Goal: Task Accomplishment & Management: Use online tool/utility

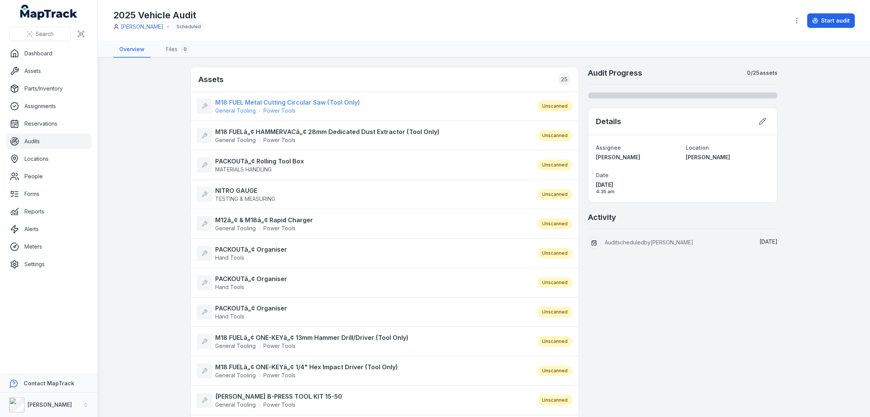
click at [309, 102] on strong "M18 FUEL Metal Cutting Circular Saw (Tool Only)" at bounding box center [287, 102] width 145 height 9
click at [304, 130] on strong "M18 FUELâ„¢ HAMMERVACâ„¢ 28mm Dedicated Dust Extractor (Tool Only)" at bounding box center [327, 131] width 224 height 9
click at [268, 161] on strong "PACKOUTâ„¢ Rolling Tool Box" at bounding box center [259, 161] width 89 height 9
click at [232, 188] on strong "NITRO GAUGE" at bounding box center [245, 190] width 60 height 9
click at [246, 216] on strong "M12â„¢ & M18â„¢ Rapid Charger" at bounding box center [264, 220] width 98 height 9
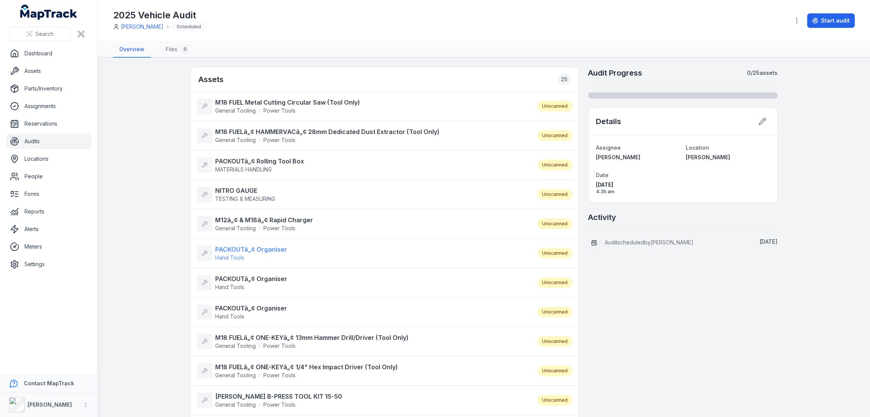
click at [241, 252] on strong "PACKOUTâ„¢ Organiser" at bounding box center [251, 249] width 72 height 9
click at [242, 284] on span "Hand Tools" at bounding box center [251, 288] width 72 height 8
click at [245, 304] on strong "PACKOUTâ„¢ Organiser" at bounding box center [251, 308] width 72 height 9
click at [245, 334] on strong "M18 FUELâ„¢ ONE-KEYâ„¢ 13mm Hammer Drill/Driver (Tool Only)" at bounding box center [311, 337] width 193 height 9
click at [242, 369] on strong "M18 FUELâ„¢ ONE-KEYâ„¢ 1/4" Hex Impact Driver (Tool Only)" at bounding box center [306, 367] width 183 height 9
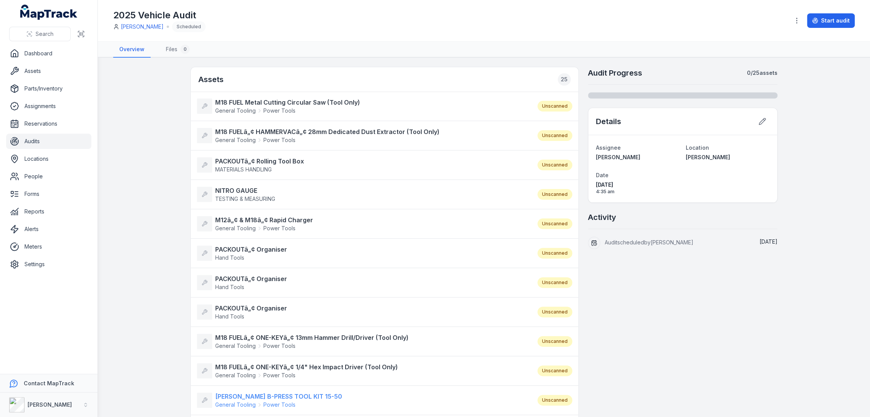
click at [239, 393] on strong "ROTHENBERGER B-PRESS TOOL KIT 15-50" at bounding box center [278, 396] width 127 height 9
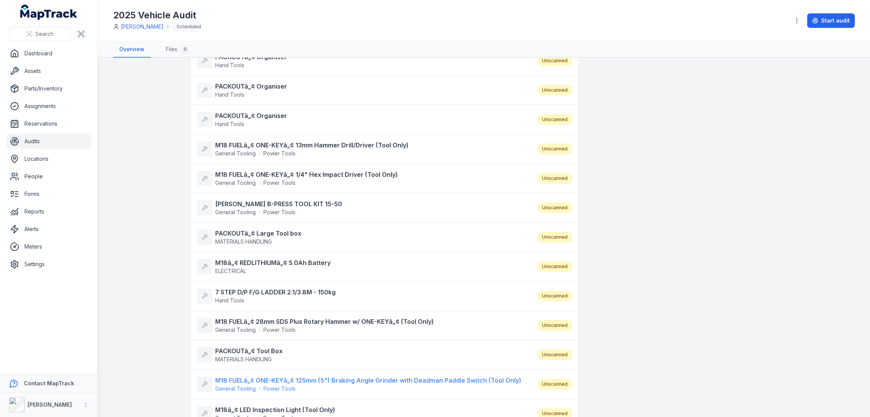
scroll to position [212, 0]
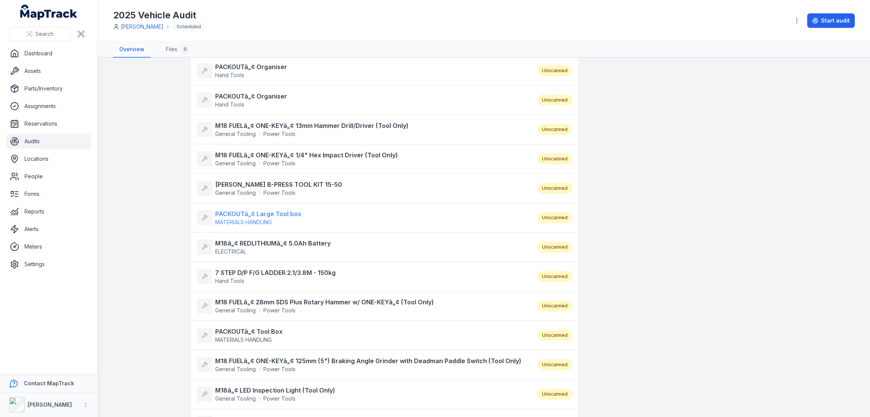
click at [261, 220] on span "MATERIALS HANDLING" at bounding box center [243, 222] width 57 height 6
click at [261, 244] on strong "M18â„¢ REDLITHIUMâ„¢ 5.0Ah Battery" at bounding box center [272, 243] width 115 height 9
click at [250, 271] on strong "7 STEP D/P F/G LADDER 2.1/3.8M - 150kg" at bounding box center [275, 272] width 120 height 9
click at [245, 300] on strong "M18 FUELâ„¢ 28mm SDS Plus Rotary Hammer w/ ONE-KEYâ„¢ (Tool Only)" at bounding box center [324, 302] width 219 height 9
click at [235, 333] on strong "PACKOUTâ„¢ Tool Box" at bounding box center [248, 331] width 67 height 9
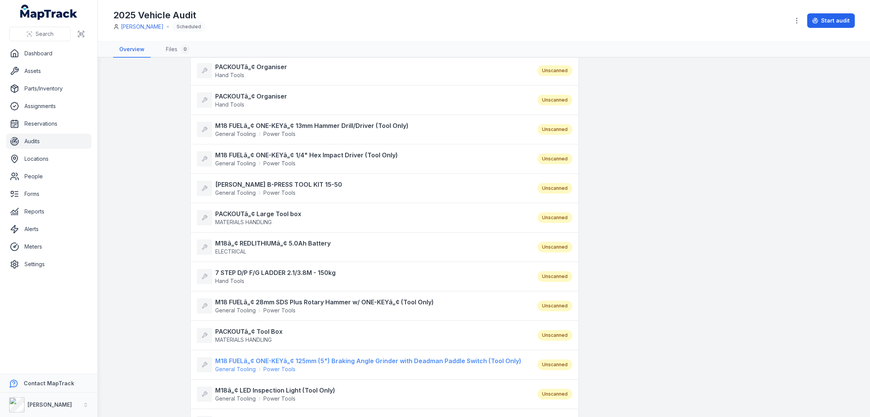
click at [245, 361] on strong "M18 FUELâ„¢ ONE-KEYâ„¢ 125mm (5") Braking Angle Grinder with Deadman Paddle Swi…" at bounding box center [368, 361] width 306 height 9
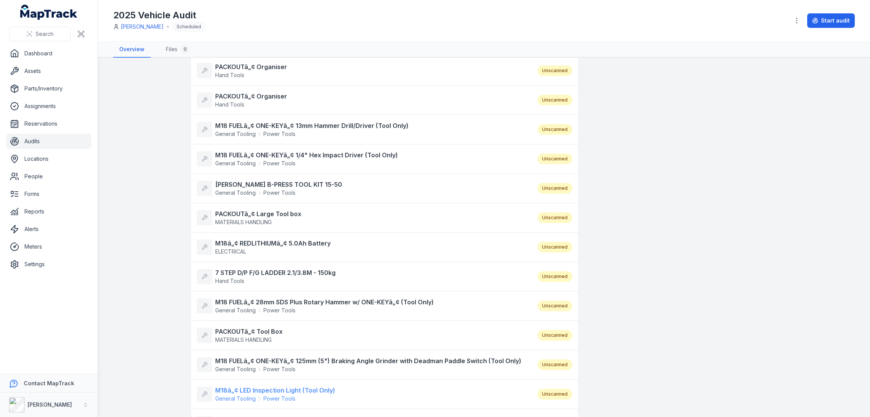
click at [246, 392] on strong "M18â„¢ LED Inspection Light (Tool Only)" at bounding box center [275, 390] width 120 height 9
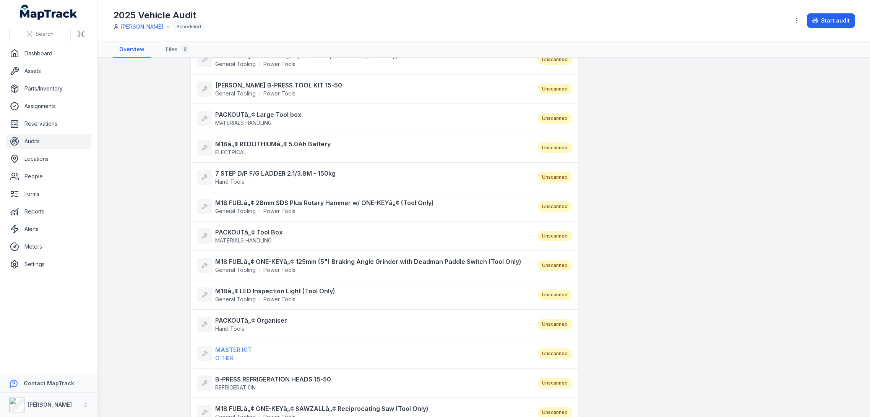
scroll to position [339, 0]
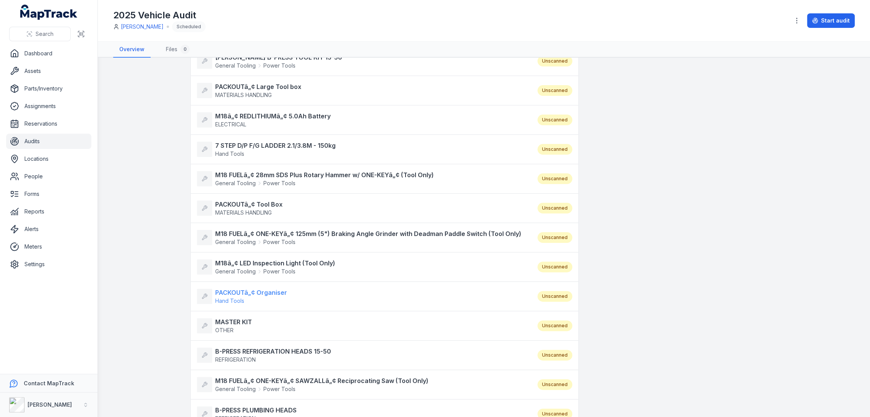
click at [268, 289] on strong "PACKOUTâ„¢ Organiser" at bounding box center [251, 292] width 72 height 9
click at [232, 318] on strong "MASTER KIT" at bounding box center [233, 322] width 37 height 9
click at [245, 349] on strong "B-PRESS REFRIGERATION HEADS 15-50" at bounding box center [273, 351] width 116 height 9
click at [242, 386] on span "General Tooling" at bounding box center [235, 390] width 41 height 8
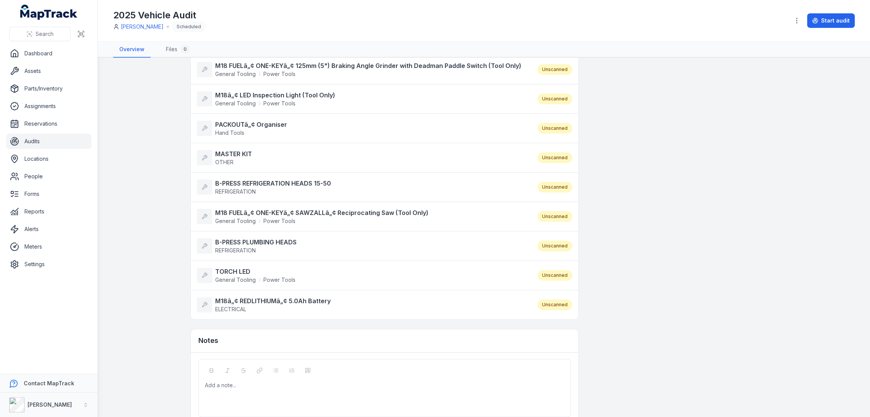
scroll to position [509, 0]
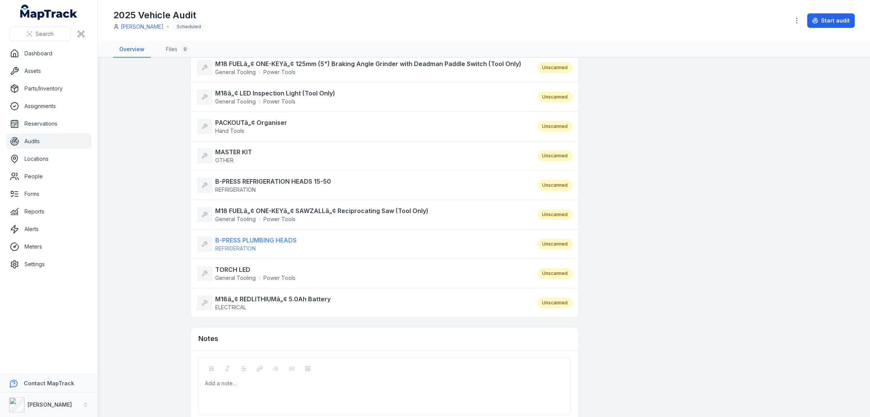
click at [257, 240] on strong "B-PRESS PLUMBING HEADS" at bounding box center [255, 240] width 81 height 9
click at [231, 265] on strong "TORCH LED" at bounding box center [255, 269] width 80 height 9
click at [231, 295] on strong "M18â„¢ REDLITHIUMâ„¢ 5.0Ah Battery" at bounding box center [272, 299] width 115 height 9
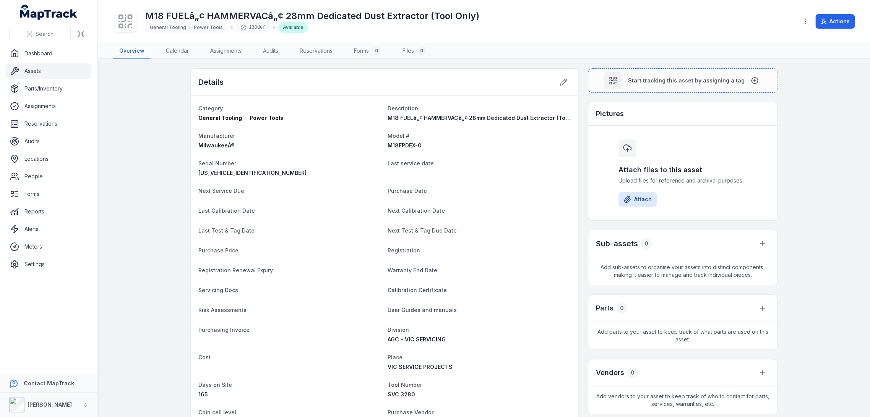
scroll to position [170, 0]
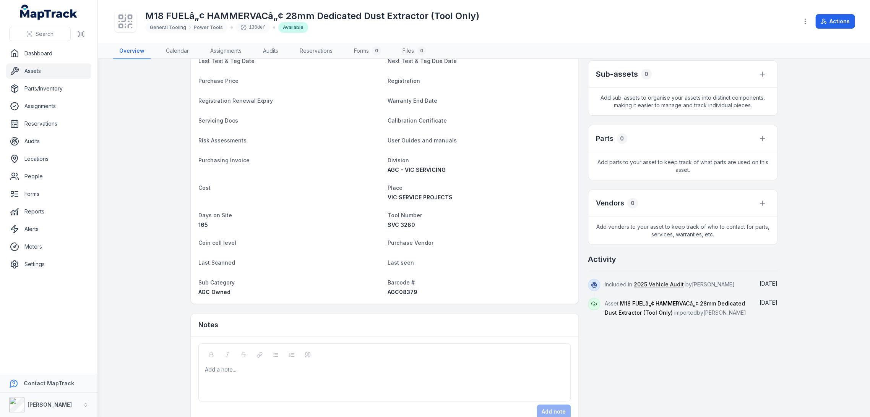
click at [405, 295] on div "AGC08379" at bounding box center [479, 293] width 183 height 8
copy span "AGC08379"
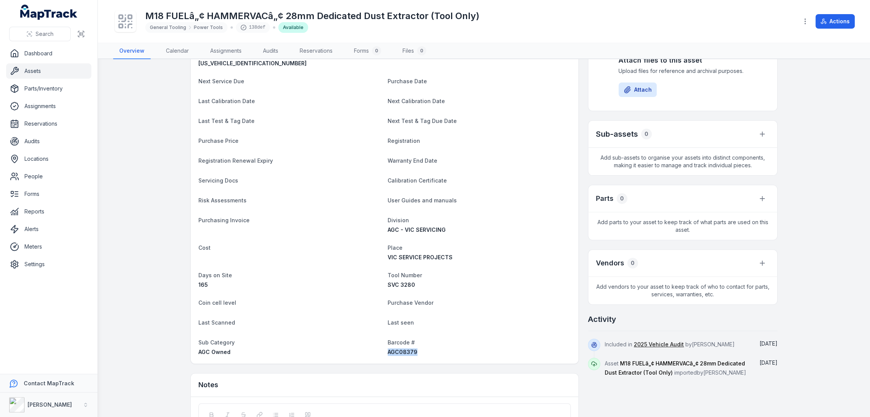
scroll to position [0, 0]
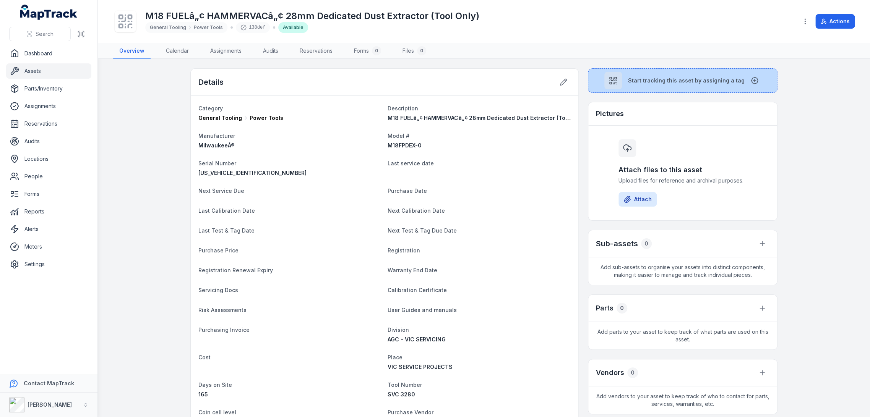
click at [650, 85] on button "Start tracking this asset by assigning a tag" at bounding box center [683, 80] width 190 height 24
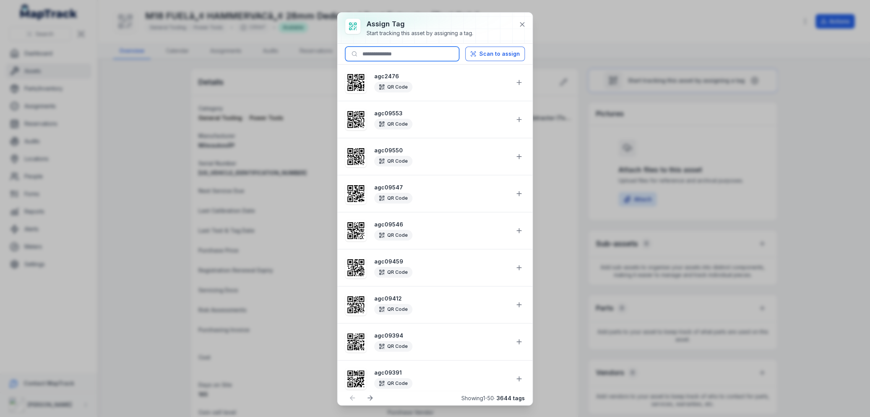
click at [427, 54] on input at bounding box center [402, 54] width 114 height 15
paste input "********"
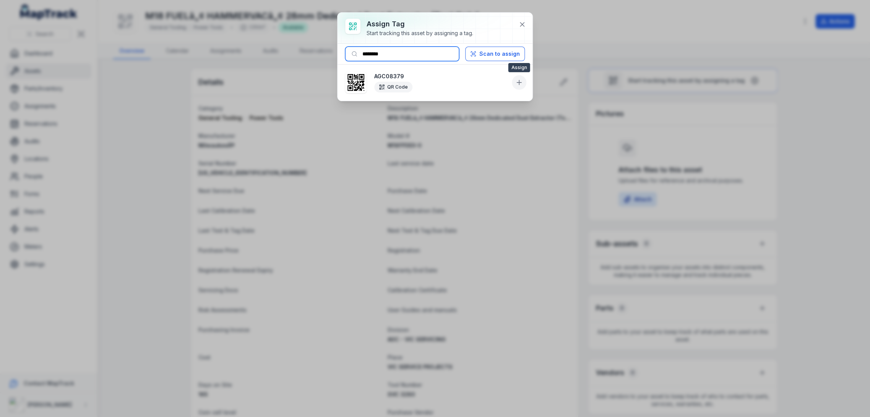
type input "********"
click at [521, 86] on button at bounding box center [519, 82] width 15 height 15
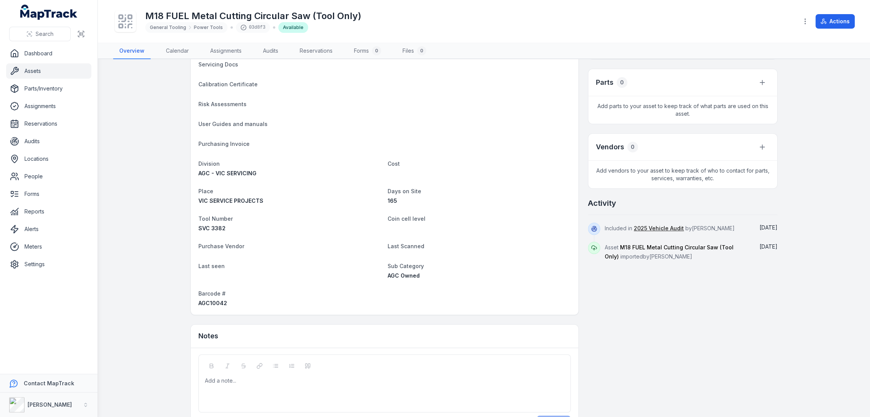
scroll to position [253, 0]
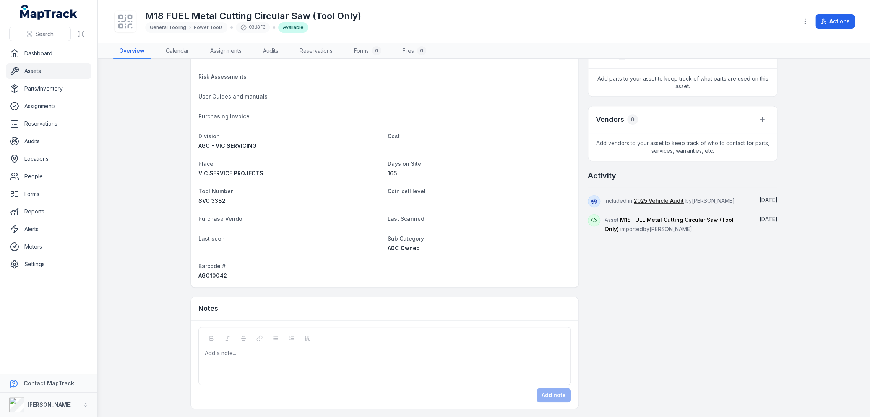
click at [409, 250] on span "AGC Owned" at bounding box center [404, 248] width 32 height 6
click at [214, 273] on span "AGC10042" at bounding box center [212, 276] width 29 height 6
copy span "AGC10042"
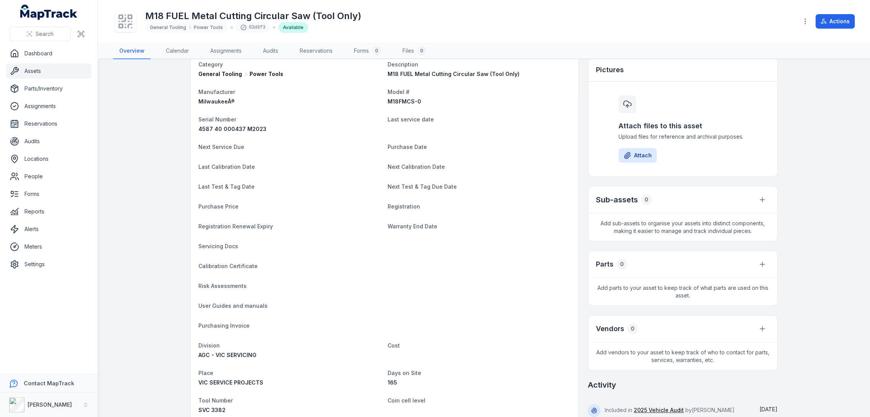
scroll to position [0, 0]
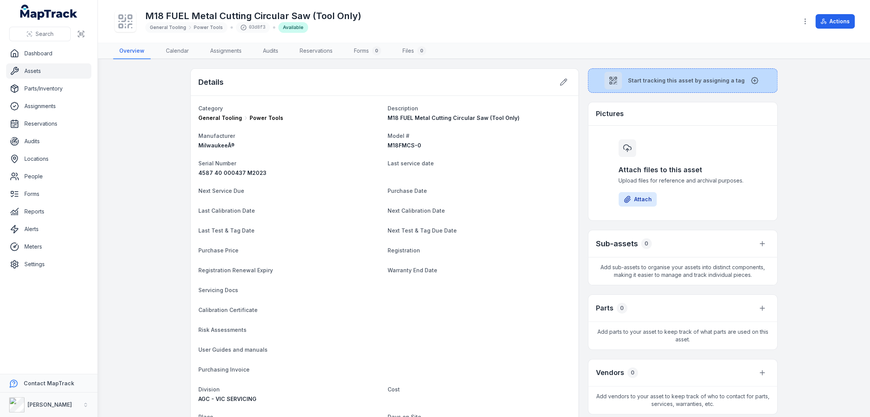
click at [686, 77] on span "Start tracking this asset by assigning a tag" at bounding box center [686, 81] width 117 height 8
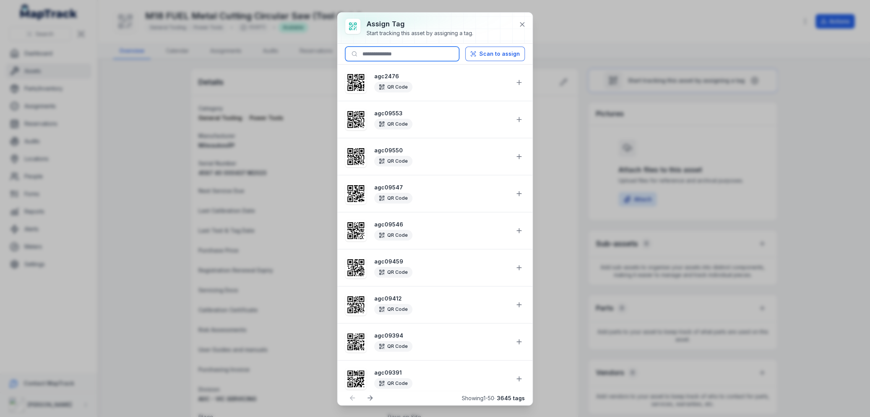
click at [432, 53] on input at bounding box center [402, 54] width 114 height 15
paste input "********"
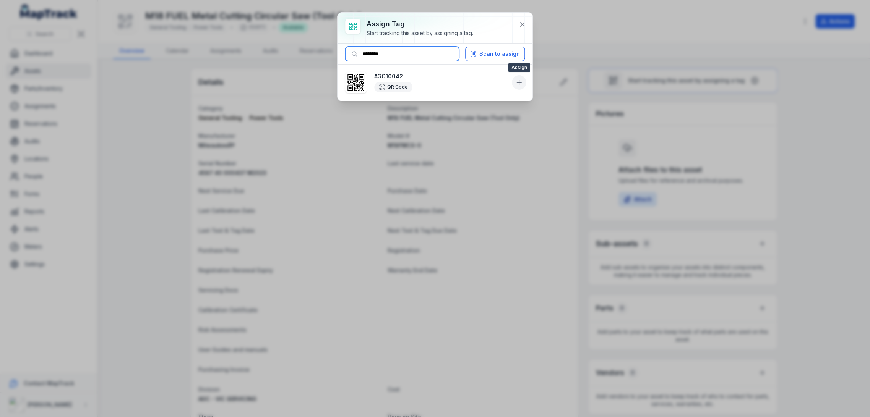
type input "********"
click at [518, 83] on icon at bounding box center [519, 83] width 8 height 8
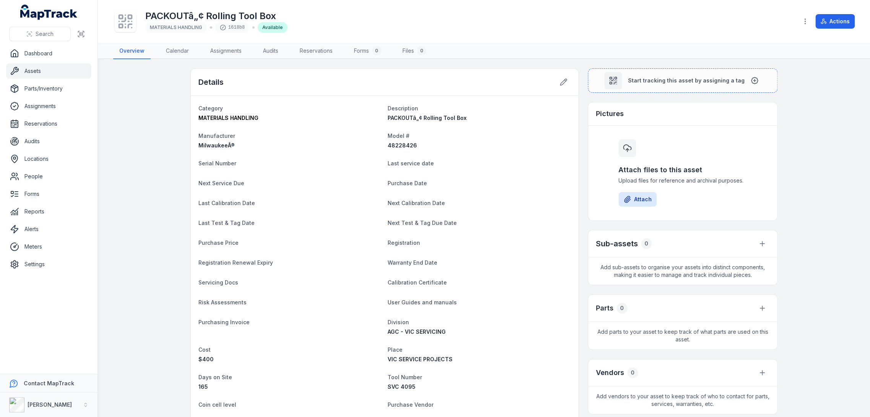
scroll to position [178, 0]
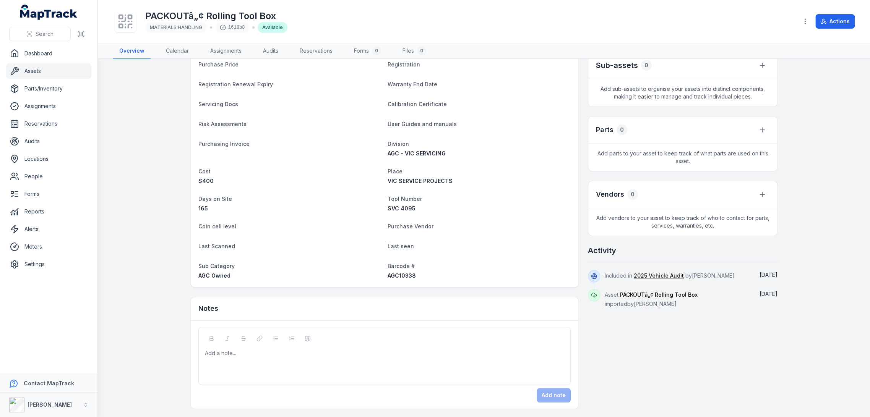
click at [396, 276] on span "AGC10338" at bounding box center [402, 276] width 28 height 6
copy span "AGC10338"
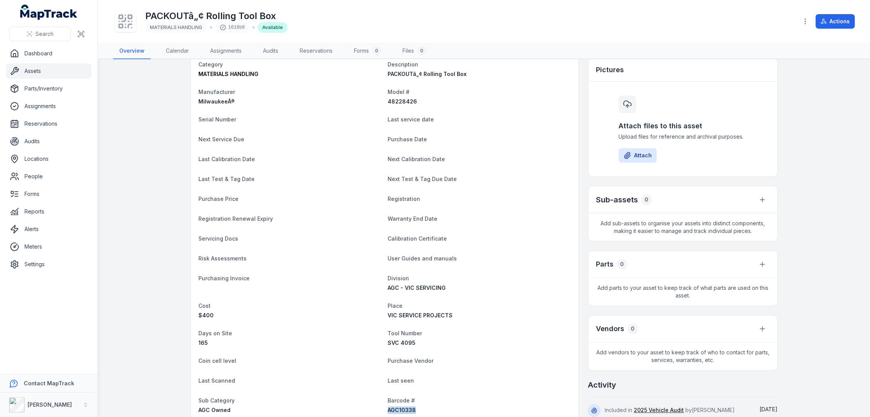
scroll to position [0, 0]
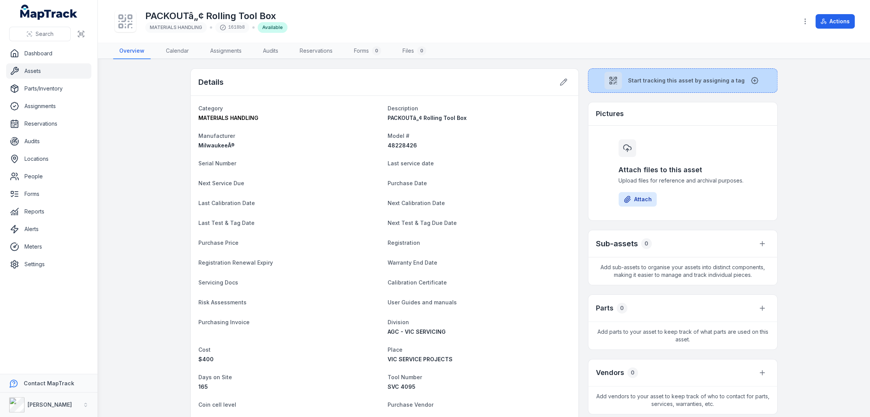
click at [677, 79] on span "Start tracking this asset by assigning a tag" at bounding box center [686, 81] width 117 height 8
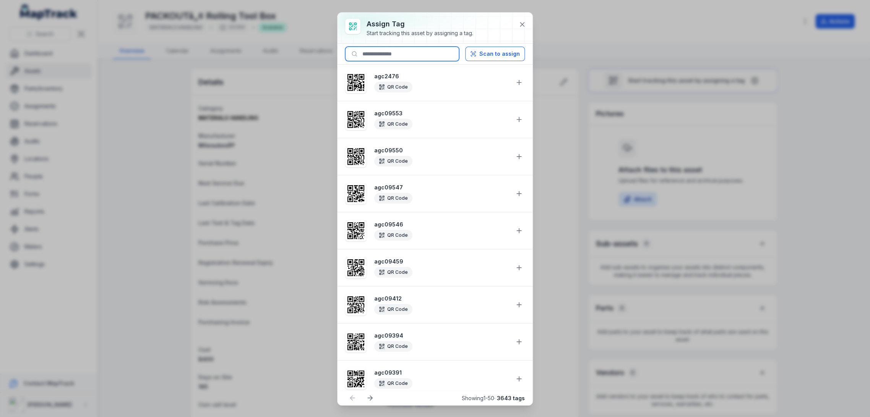
click at [414, 52] on input at bounding box center [402, 54] width 114 height 15
paste input "********"
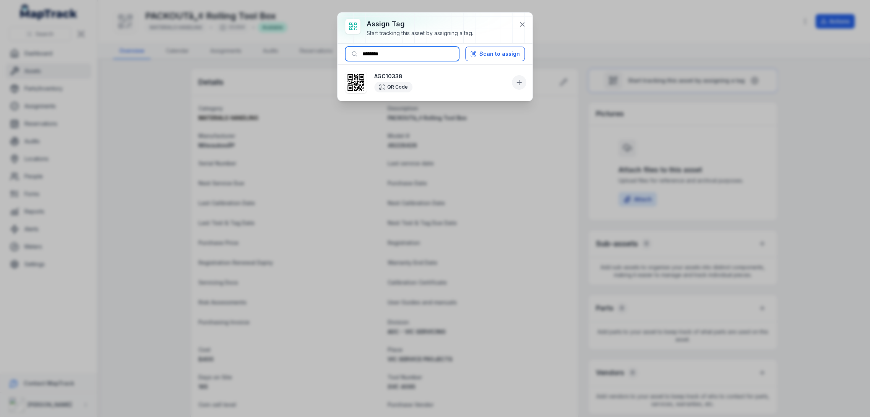
type input "********"
click at [519, 83] on icon at bounding box center [519, 82] width 0 height 5
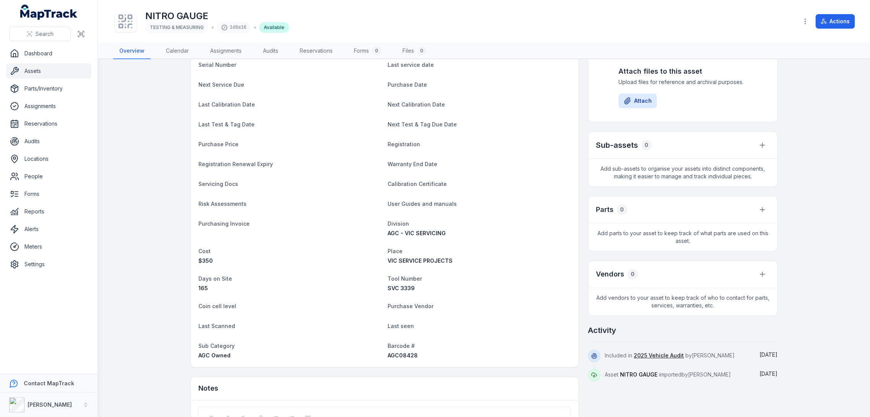
scroll to position [178, 0]
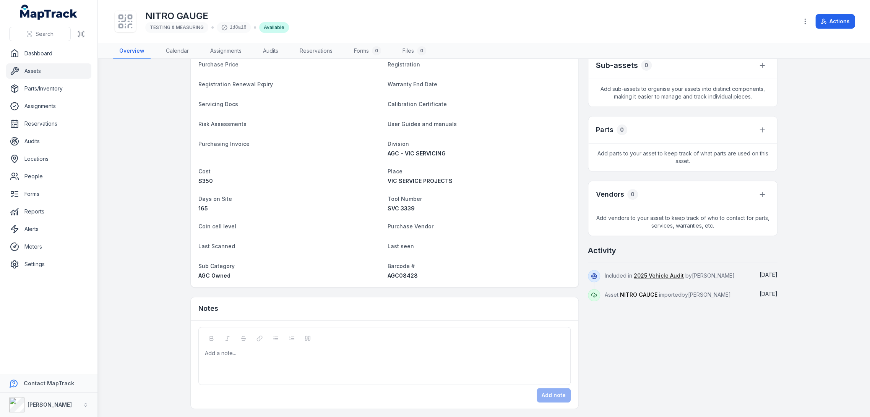
click at [393, 274] on span "AGC08428" at bounding box center [403, 276] width 30 height 6
copy span "AGC08428"
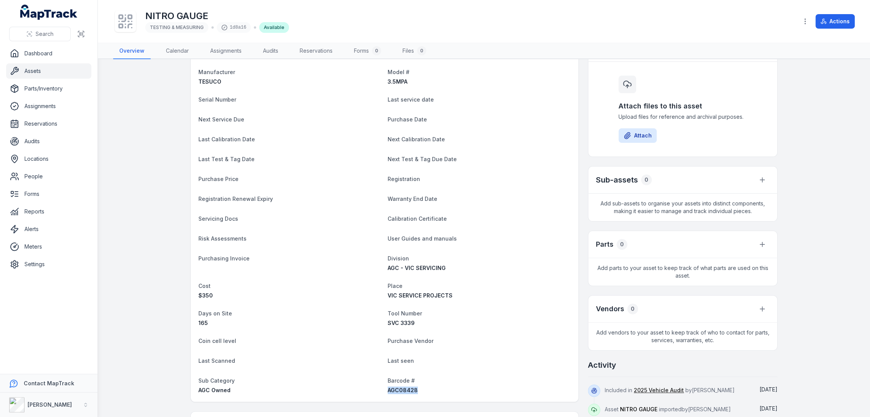
scroll to position [0, 0]
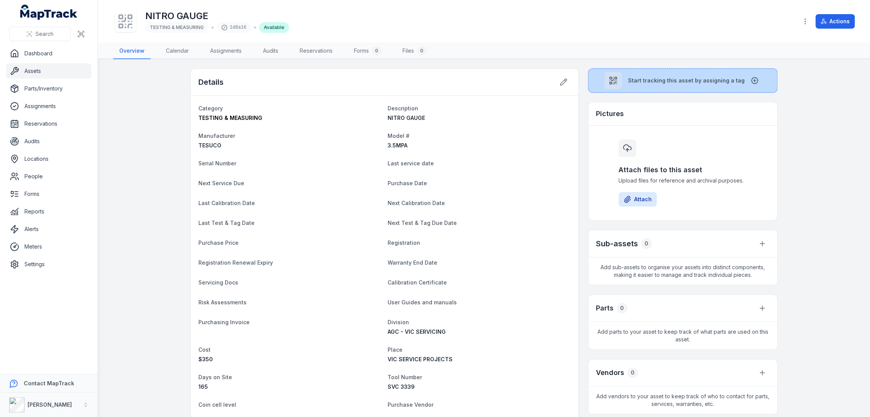
click at [690, 77] on span "Start tracking this asset by assigning a tag" at bounding box center [686, 81] width 117 height 8
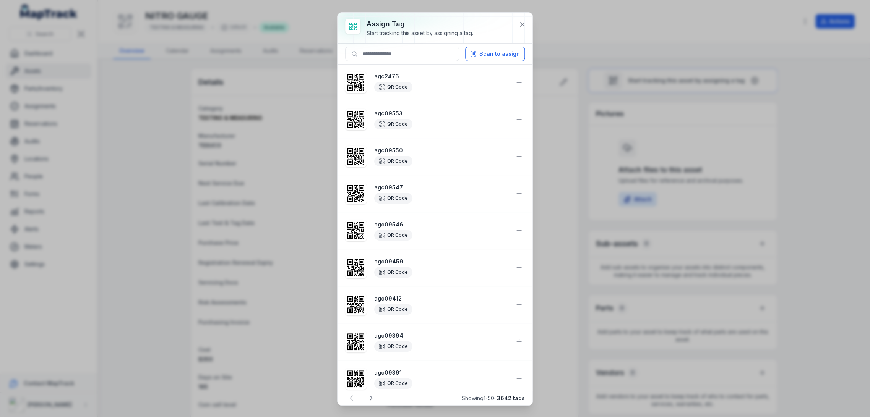
click at [415, 65] on li "agc2476 QR Code" at bounding box center [434, 82] width 195 height 37
click at [419, 55] on input at bounding box center [402, 54] width 114 height 15
paste input "********"
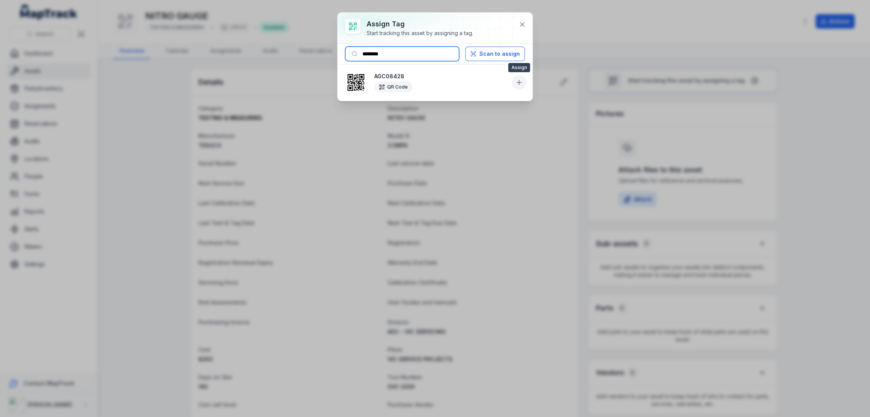
type input "********"
click at [521, 83] on icon at bounding box center [519, 83] width 5 height 0
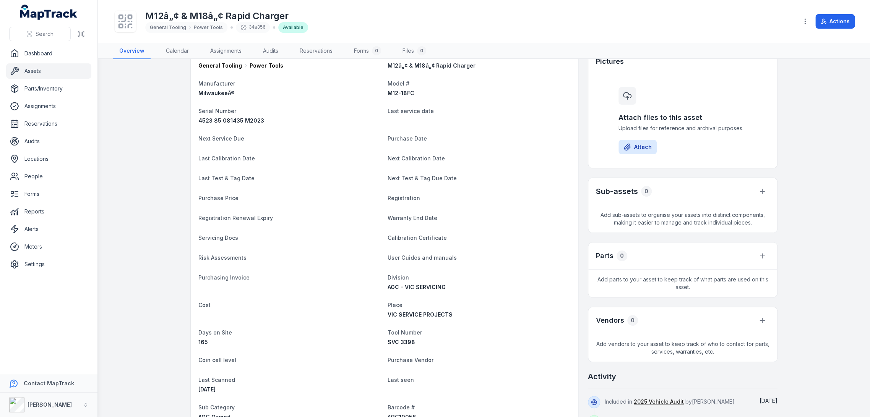
scroll to position [170, 0]
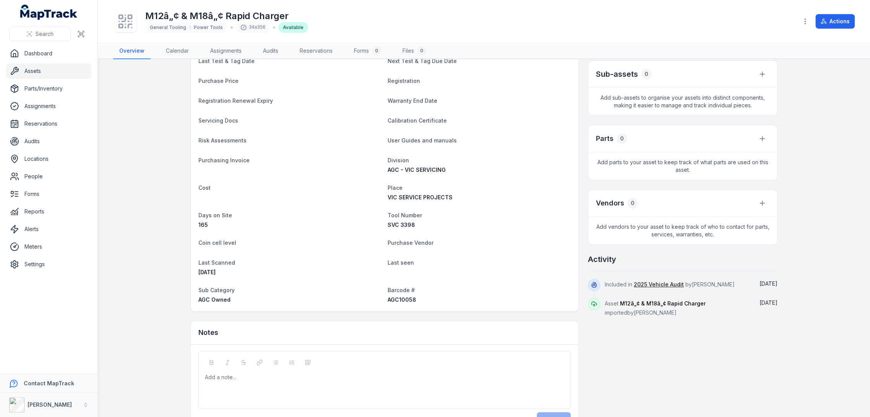
click at [388, 294] on dt "Barcode #" at bounding box center [479, 290] width 183 height 9
click at [389, 301] on span "AGC10058" at bounding box center [402, 300] width 29 height 6
copy span "AGC10058"
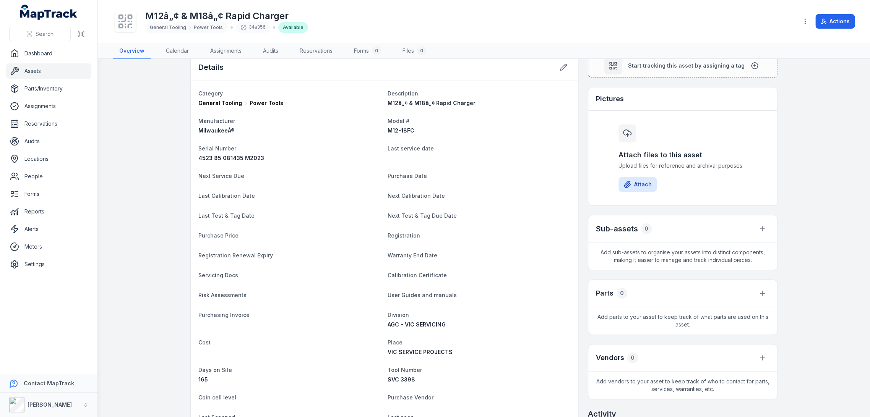
scroll to position [0, 0]
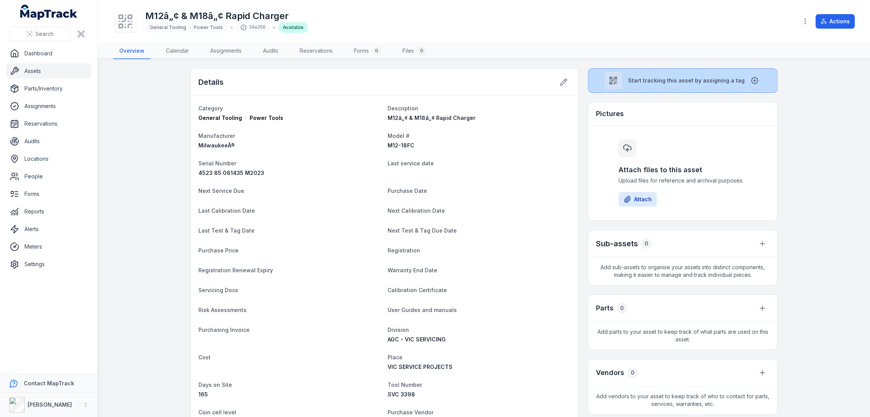
click at [641, 81] on span "Start tracking this asset by assigning a tag" at bounding box center [686, 81] width 117 height 8
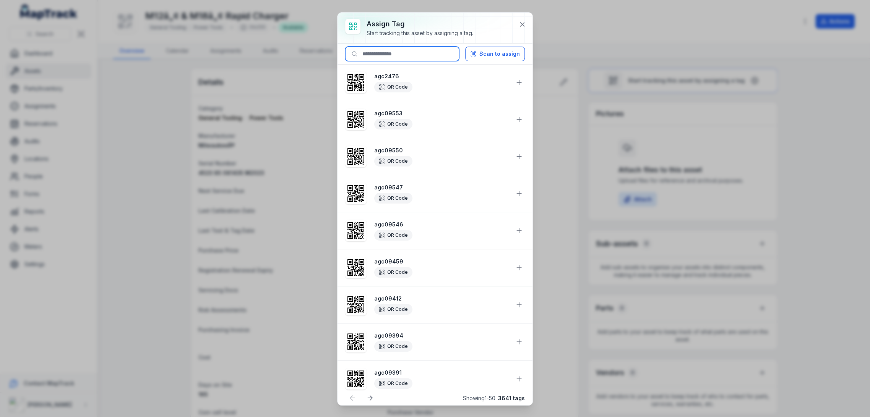
click at [420, 54] on input at bounding box center [402, 54] width 114 height 15
paste input "********"
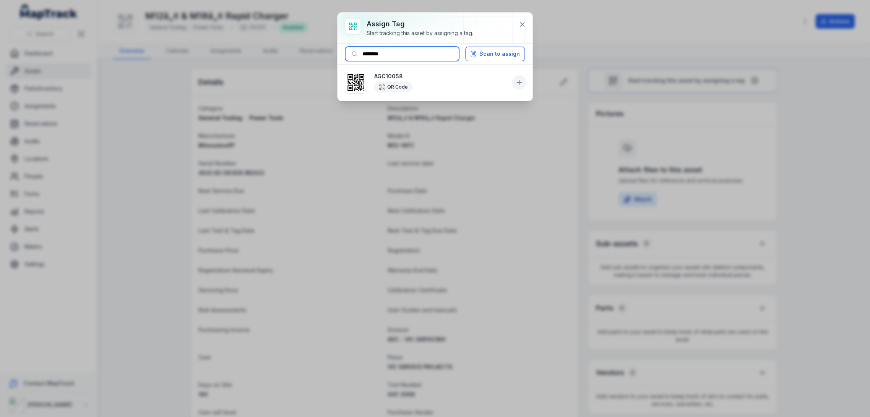
type input "********"
click at [514, 82] on button at bounding box center [519, 82] width 15 height 15
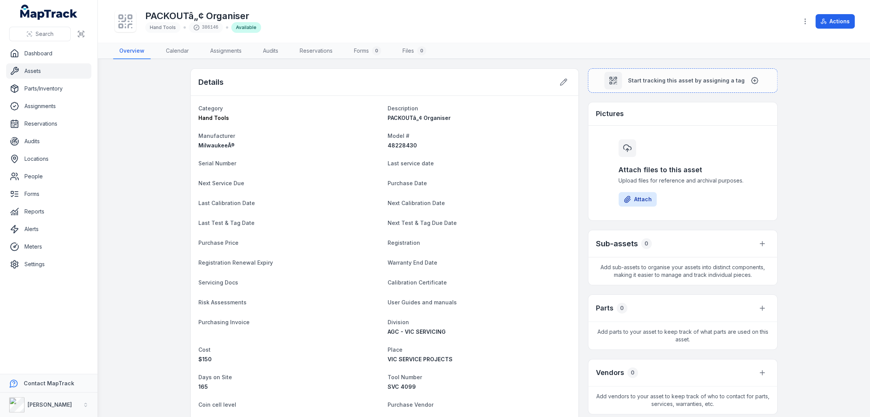
scroll to position [127, 0]
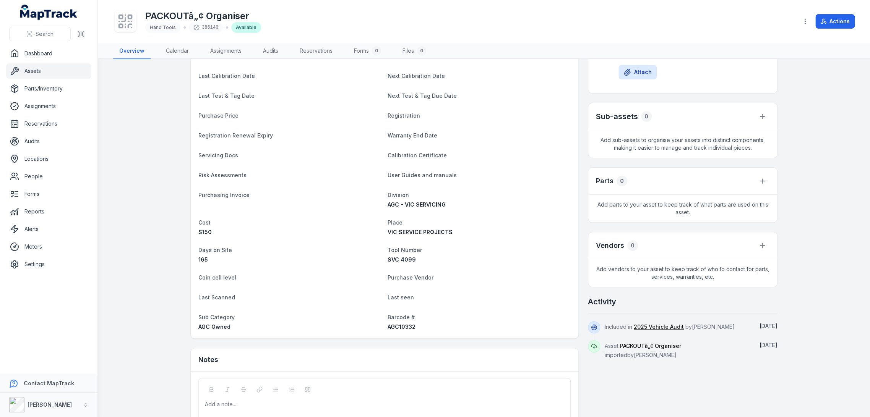
click at [398, 326] on span "AGC10332" at bounding box center [402, 327] width 28 height 6
copy span "AGC10332"
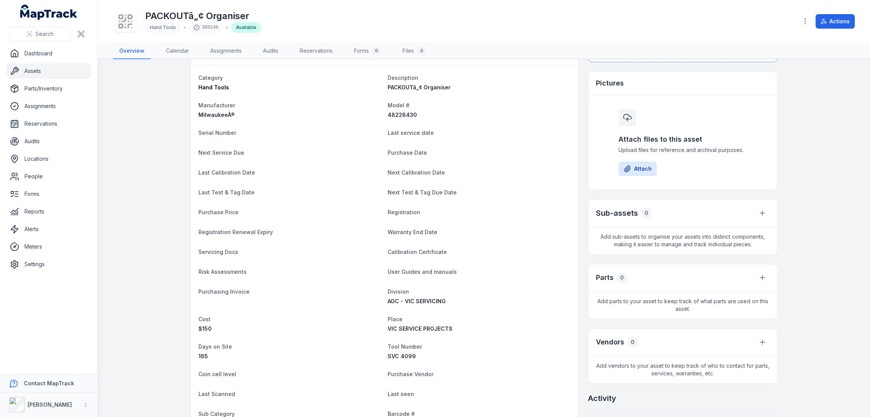
scroll to position [0, 0]
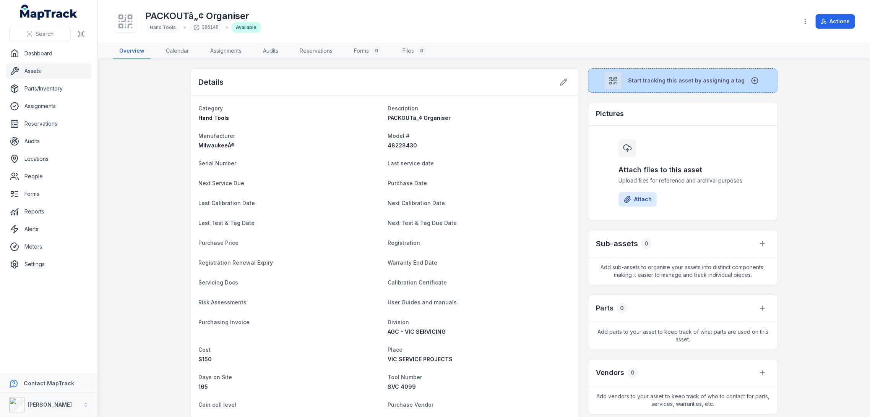
click at [657, 71] on button "Start tracking this asset by assigning a tag" at bounding box center [683, 80] width 190 height 24
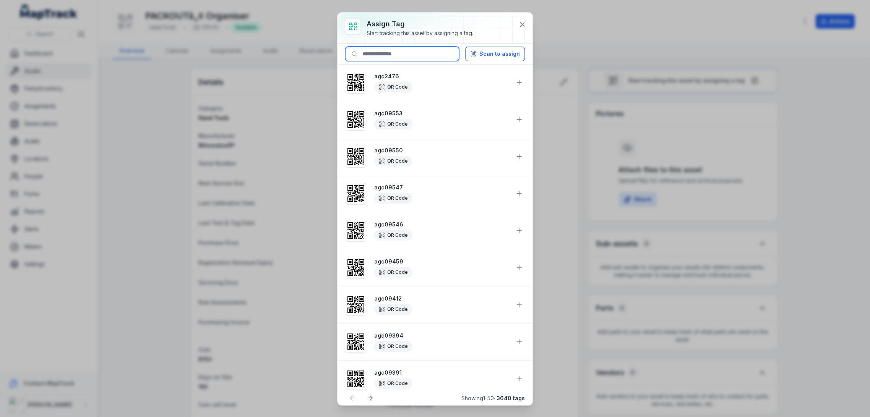
click at [389, 47] on input at bounding box center [402, 54] width 114 height 15
paste input "********"
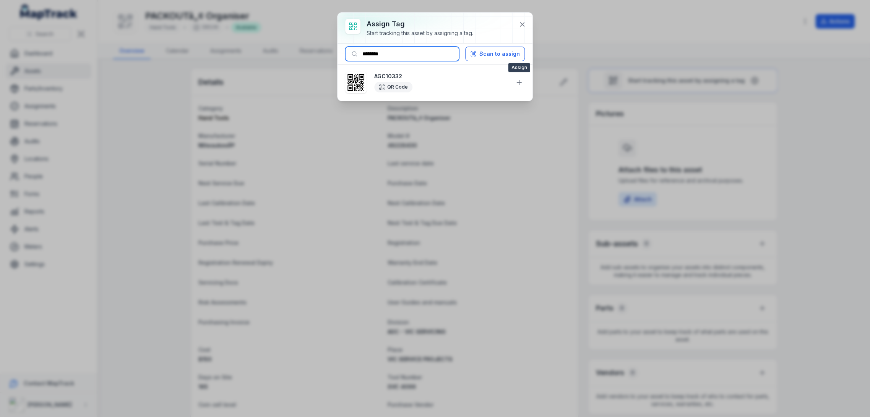
type input "********"
click at [528, 85] on li "AGC10332 QR Code" at bounding box center [434, 82] width 195 height 37
click at [526, 84] on button at bounding box center [519, 82] width 15 height 15
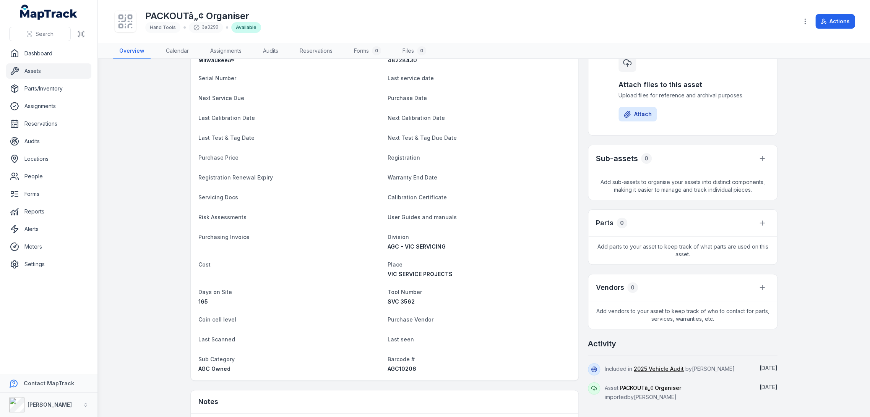
scroll to position [178, 0]
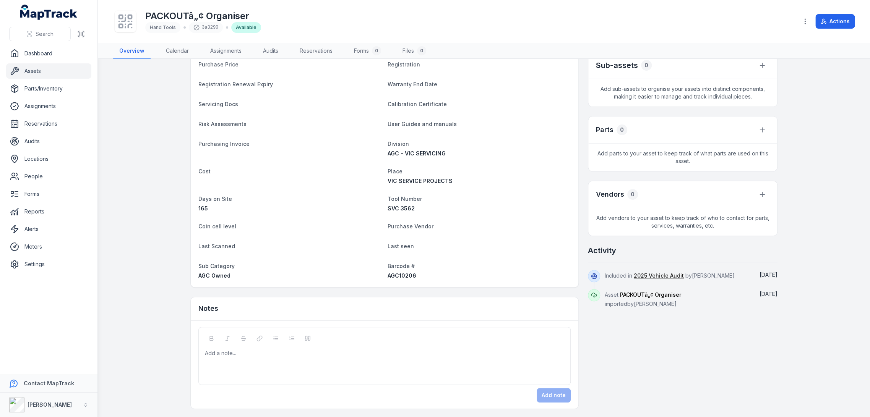
click at [397, 271] on div "Barcode # AGC10206" at bounding box center [479, 270] width 183 height 18
copy span "AGC10206"
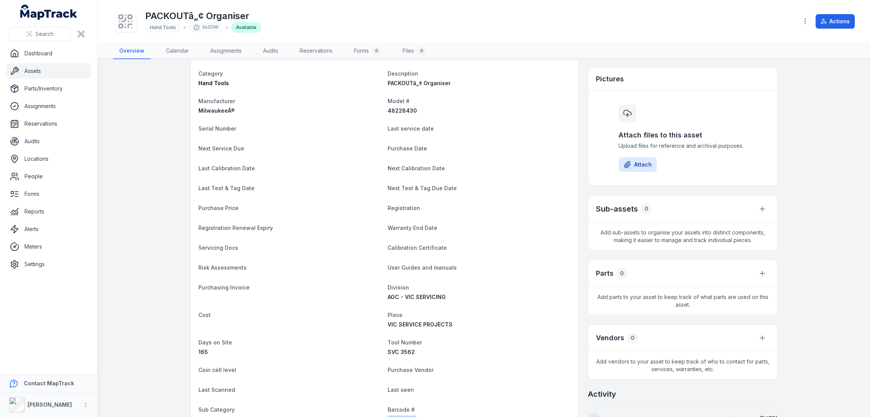
scroll to position [0, 0]
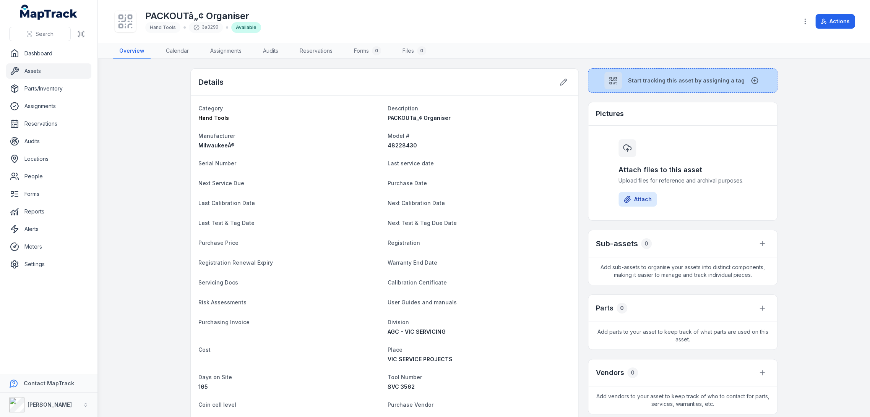
click at [638, 80] on span "Start tracking this asset by assigning a tag" at bounding box center [686, 81] width 117 height 8
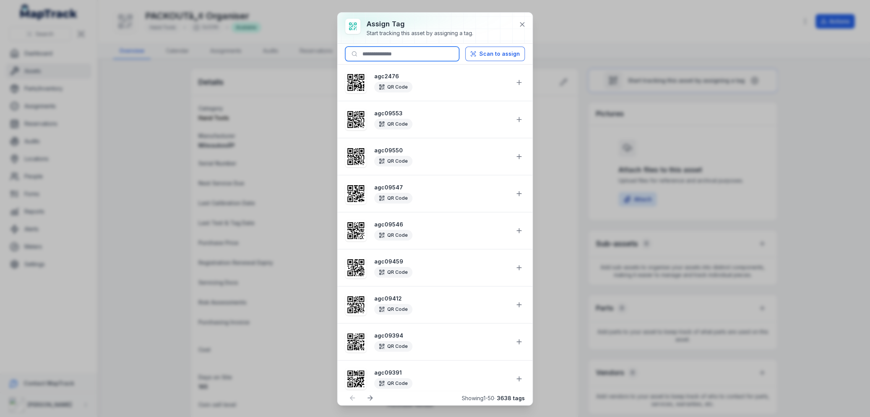
click at [437, 55] on input at bounding box center [402, 54] width 114 height 15
paste input "********"
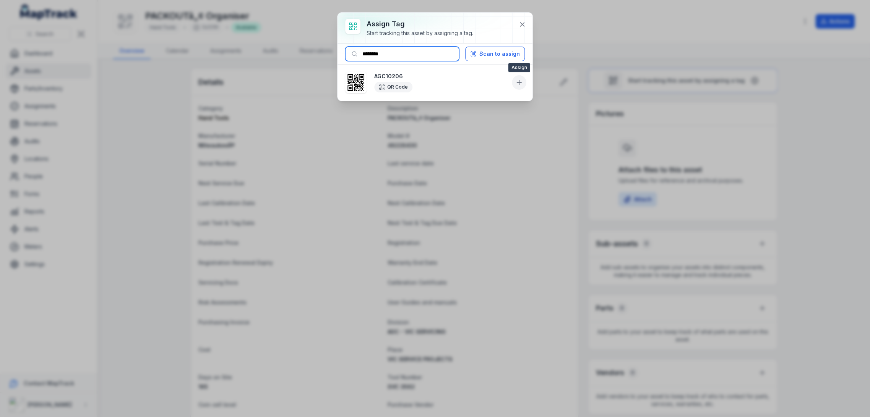
type input "********"
click at [519, 79] on icon at bounding box center [519, 83] width 8 height 8
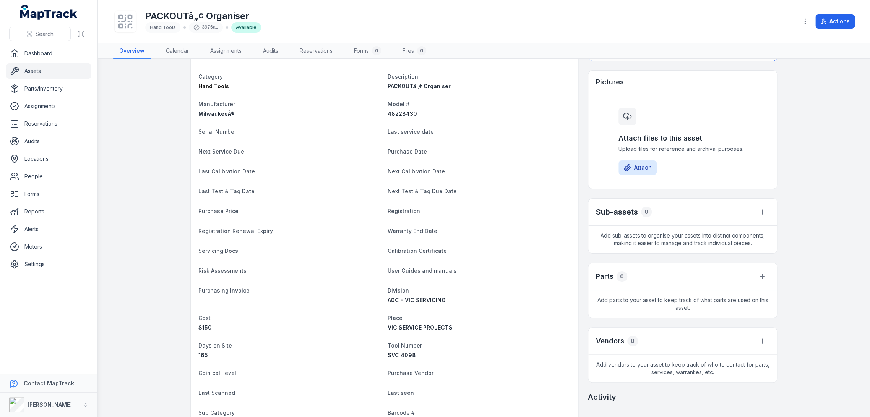
scroll to position [170, 0]
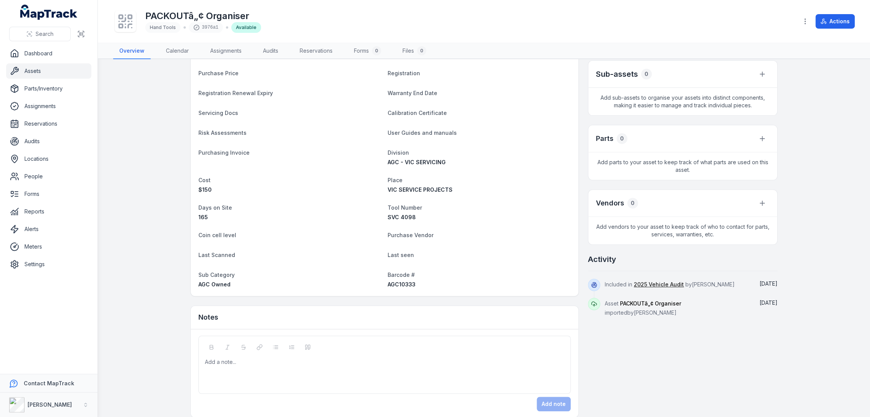
click at [404, 279] on div "Barcode # AGC10333" at bounding box center [479, 279] width 183 height 18
copy span "AGC10333"
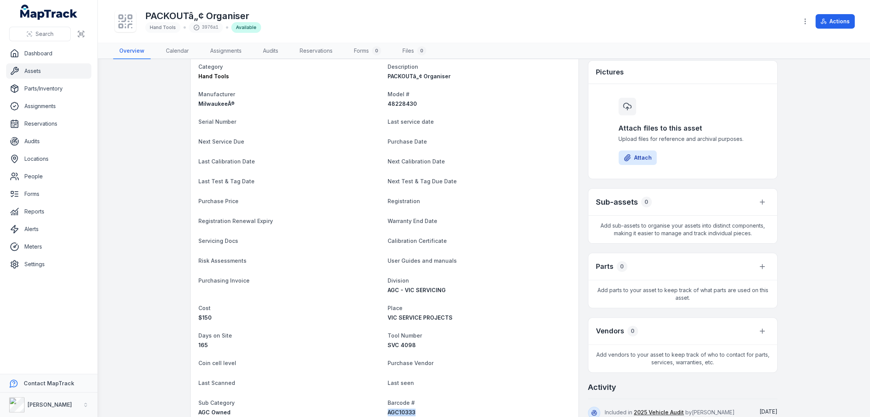
scroll to position [0, 0]
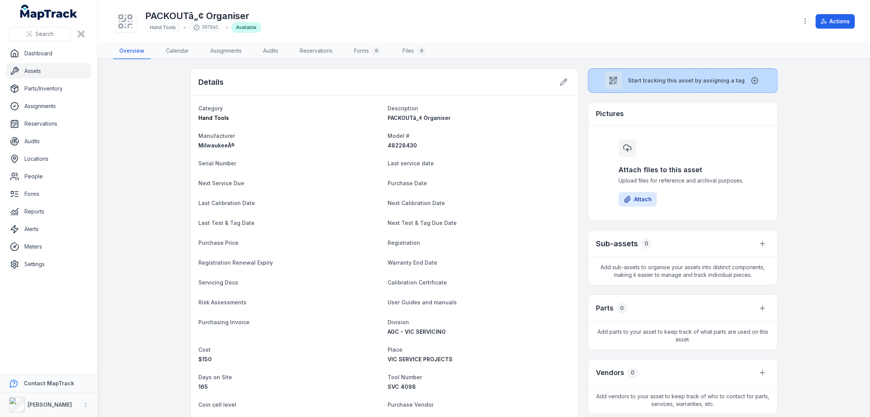
click at [620, 84] on div at bounding box center [613, 81] width 18 height 18
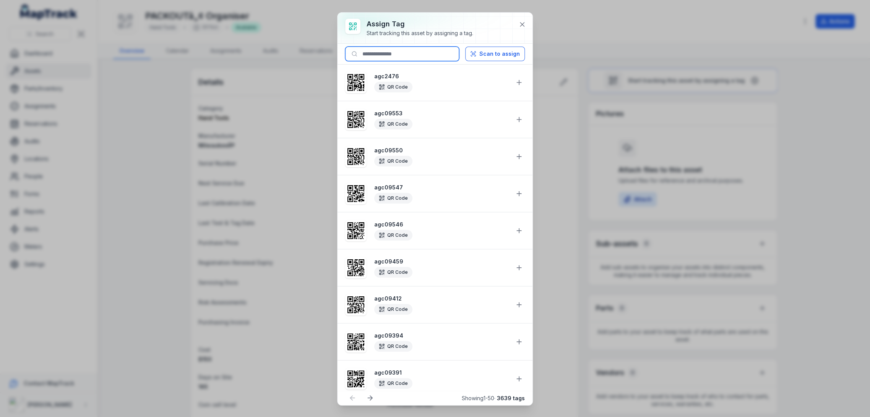
click at [399, 54] on input at bounding box center [402, 54] width 114 height 15
paste input "********"
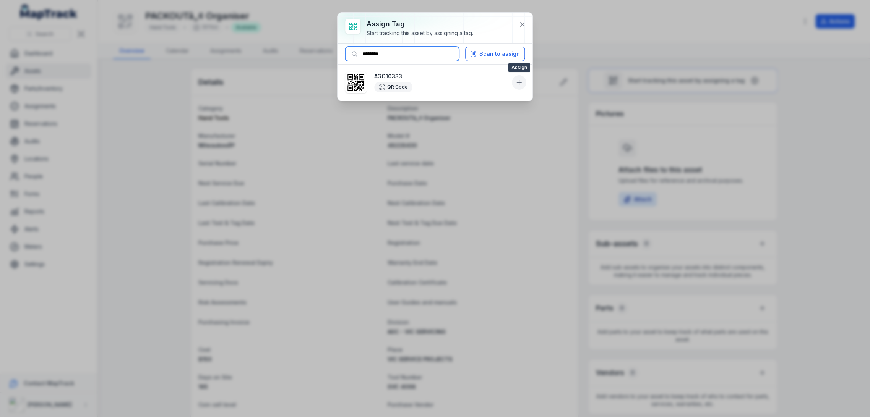
type input "********"
click at [522, 80] on icon at bounding box center [519, 83] width 8 height 8
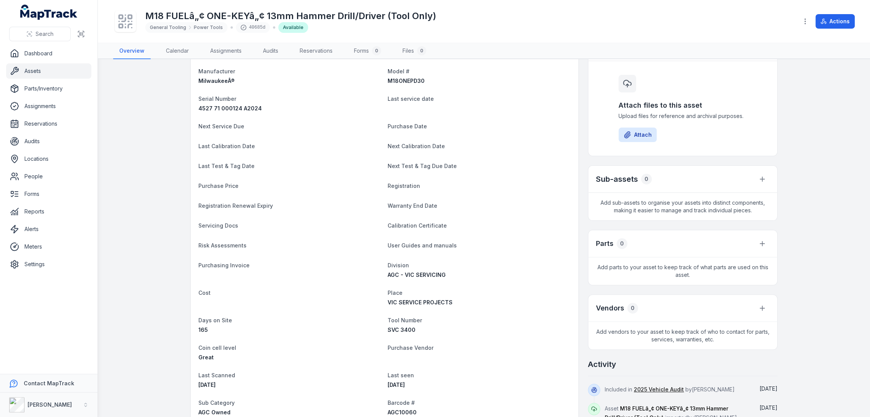
scroll to position [127, 0]
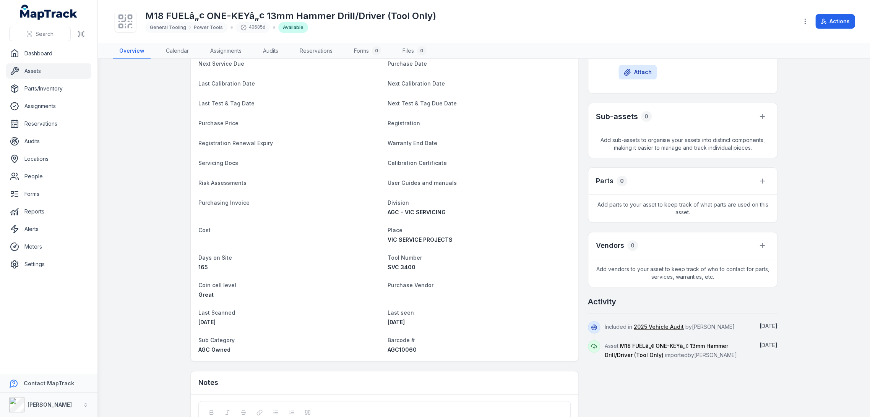
click at [398, 352] on span "AGC10060" at bounding box center [402, 350] width 29 height 6
copy span "AGC10060"
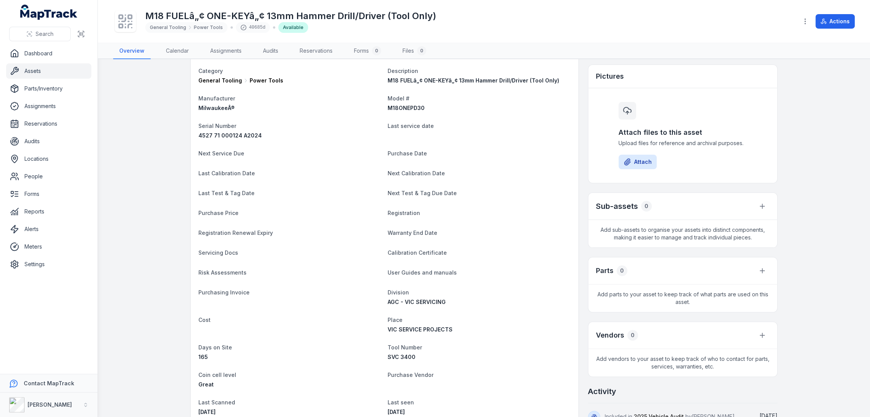
scroll to position [0, 0]
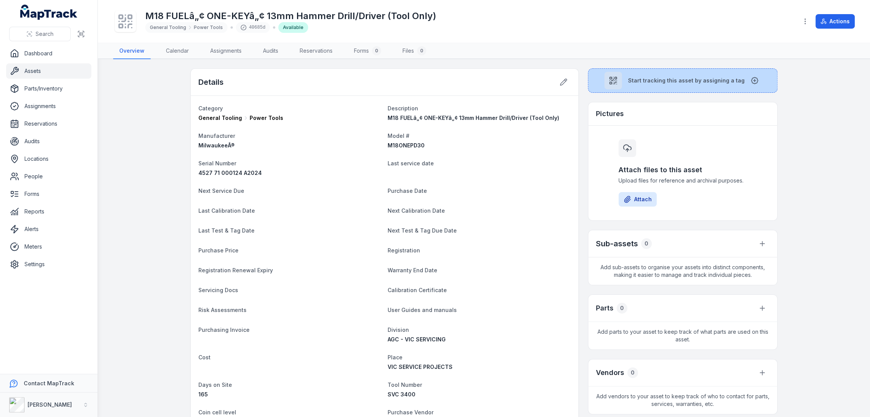
click at [637, 71] on button "Start tracking this asset by assigning a tag" at bounding box center [683, 80] width 190 height 24
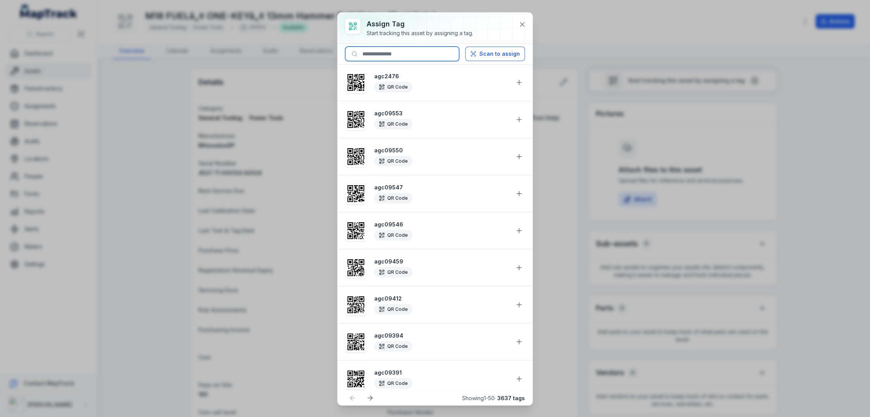
click at [412, 55] on input at bounding box center [402, 54] width 114 height 15
paste input "********"
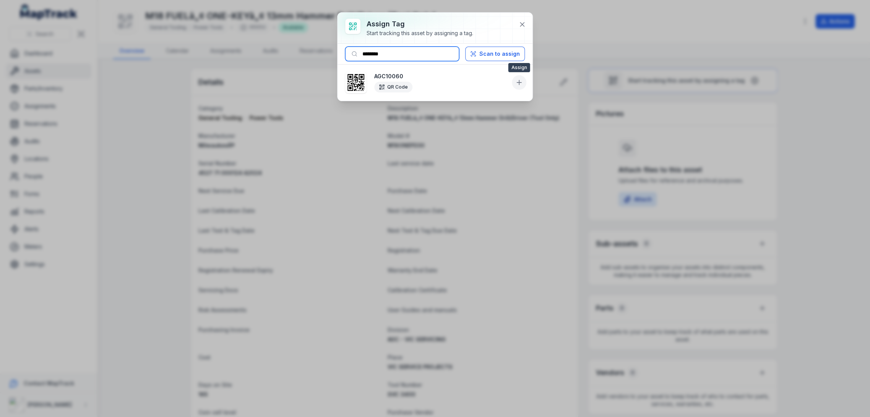
type input "********"
click at [517, 84] on icon at bounding box center [519, 83] width 8 height 8
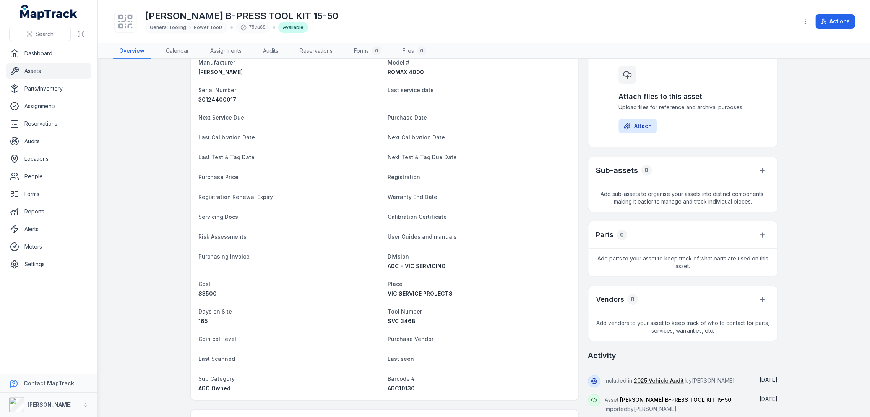
scroll to position [170, 0]
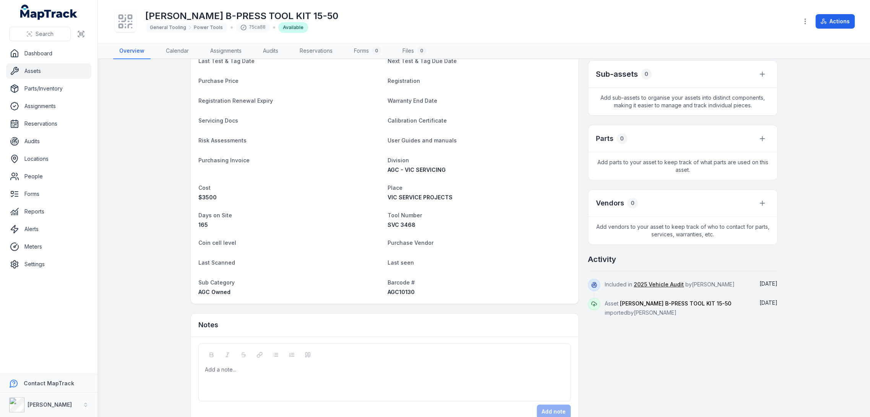
click at [402, 291] on span "AGC10130" at bounding box center [401, 292] width 27 height 6
copy span "AGC10130"
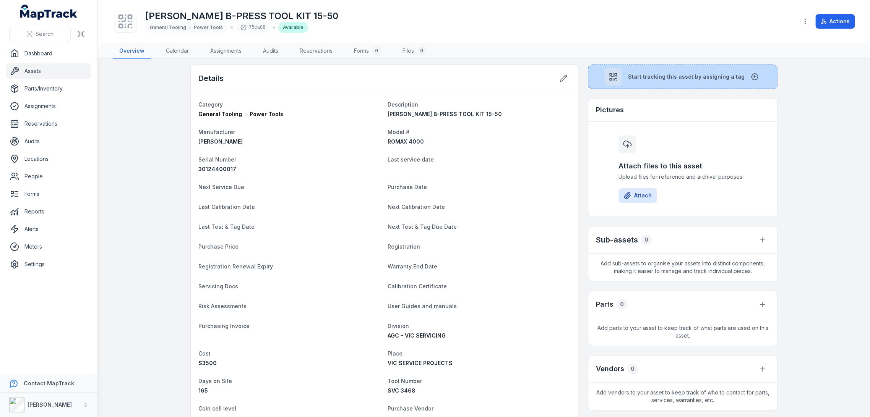
scroll to position [0, 0]
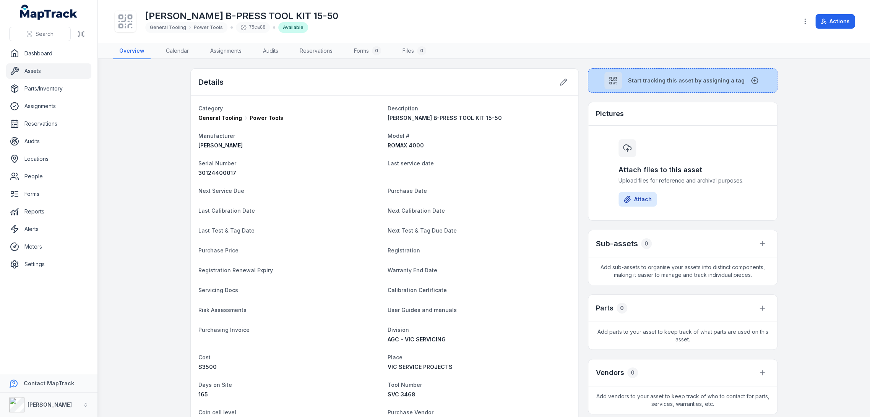
click at [663, 76] on button "Start tracking this asset by assigning a tag" at bounding box center [683, 80] width 190 height 24
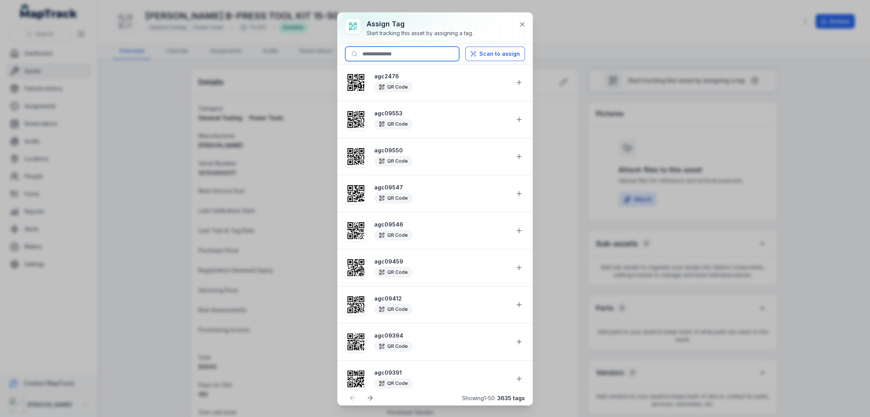
click at [450, 59] on input at bounding box center [402, 54] width 114 height 15
paste input "********"
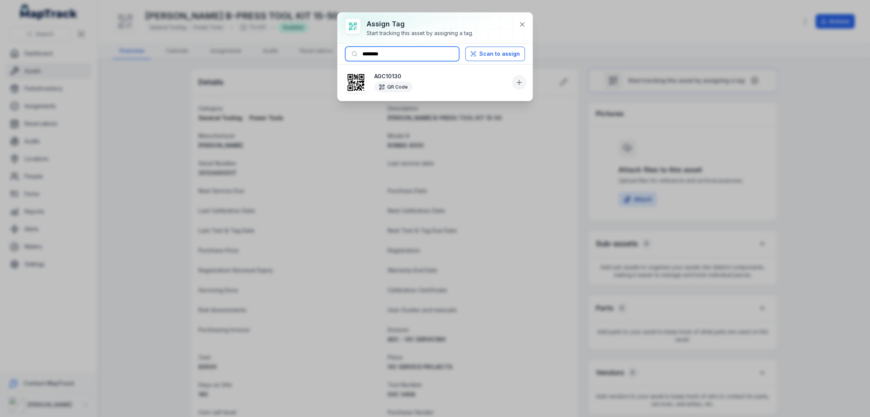
type input "********"
click at [517, 85] on icon at bounding box center [519, 83] width 8 height 8
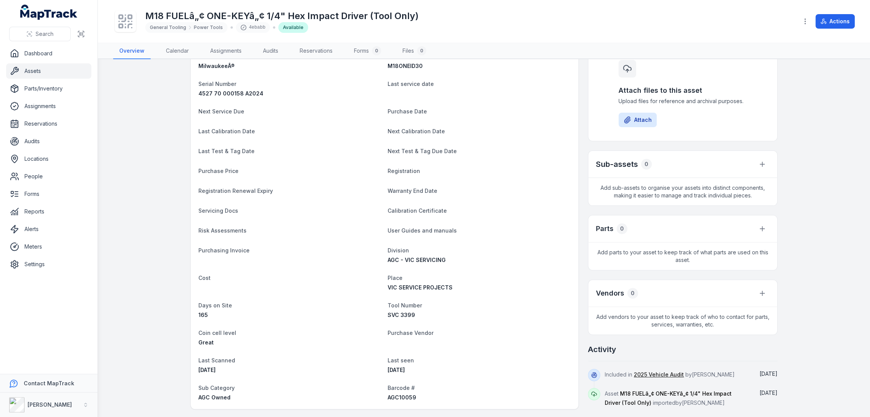
scroll to position [170, 0]
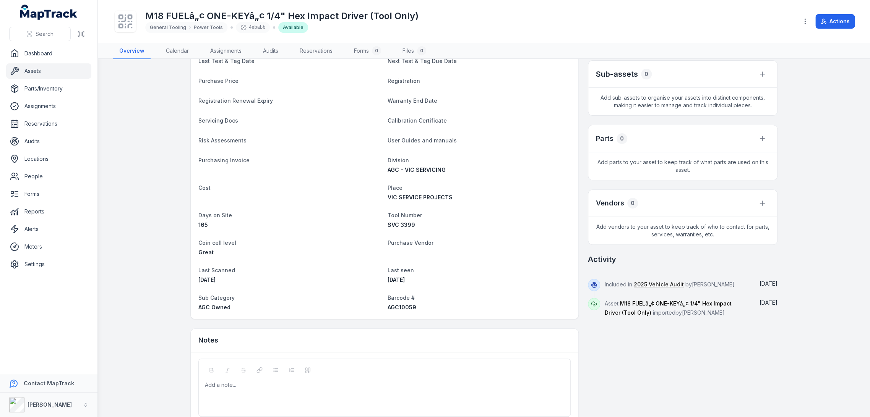
click at [399, 308] on span "AGC10059" at bounding box center [402, 307] width 29 height 6
copy span "AGC10059"
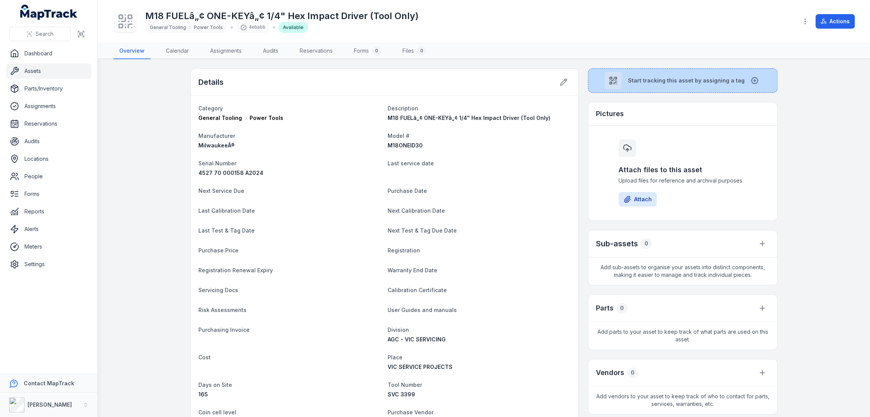
click at [640, 88] on button "Start tracking this asset by assigning a tag" at bounding box center [683, 80] width 190 height 24
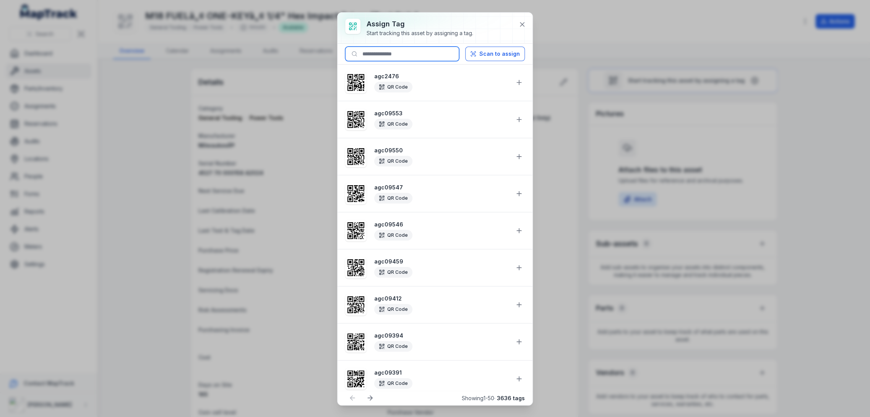
click at [417, 54] on input at bounding box center [402, 54] width 114 height 15
paste input "********"
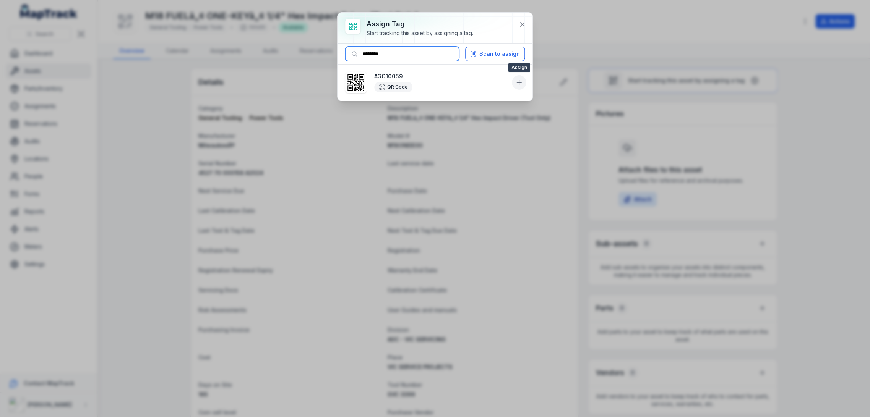
type input "********"
click at [520, 86] on icon at bounding box center [519, 83] width 8 height 8
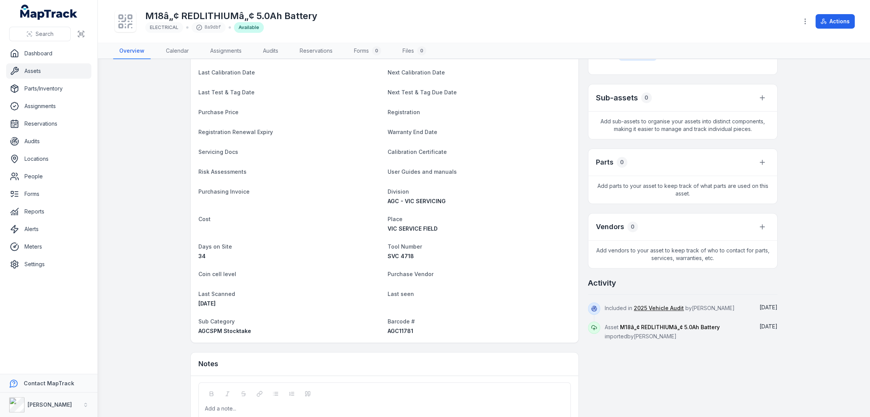
scroll to position [201, 0]
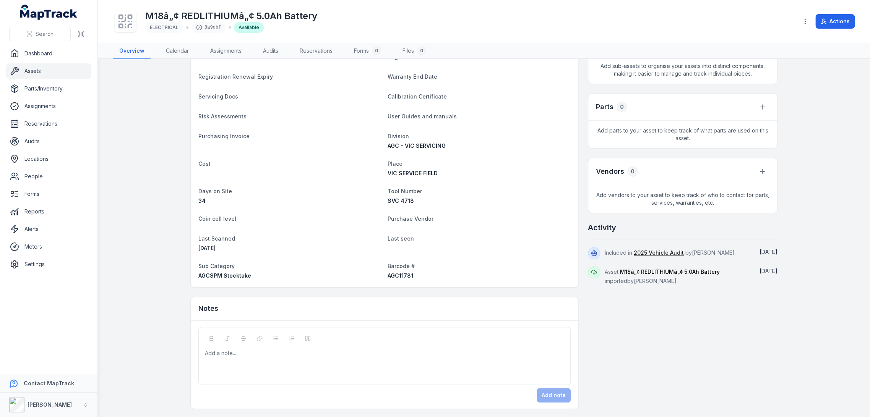
click at [395, 272] on div "AGC11781" at bounding box center [479, 276] width 183 height 8
copy span "AGC11781"
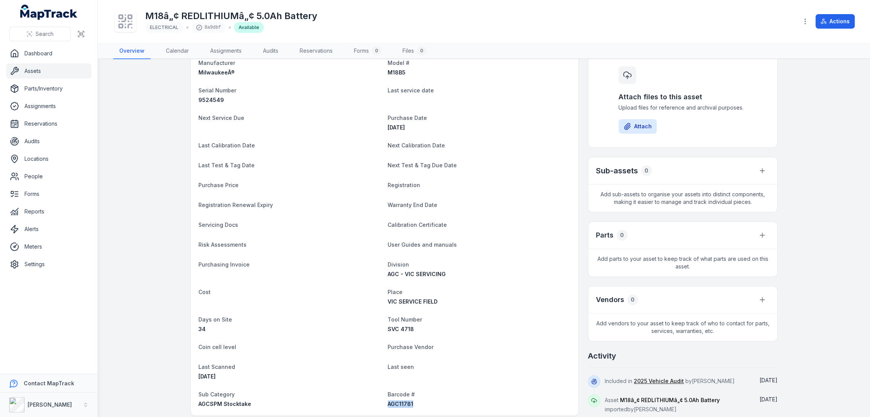
scroll to position [0, 0]
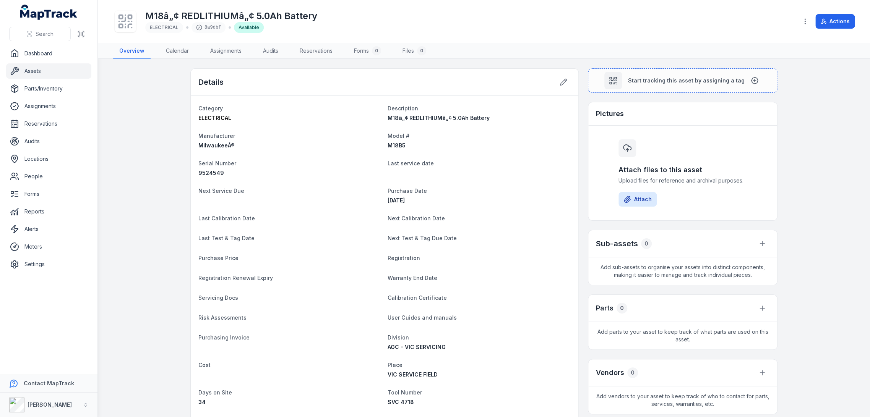
click at [633, 95] on div "Start tracking this asset by assigning a tag Pictures Attach files to this asse…" at bounding box center [683, 277] width 190 height 419
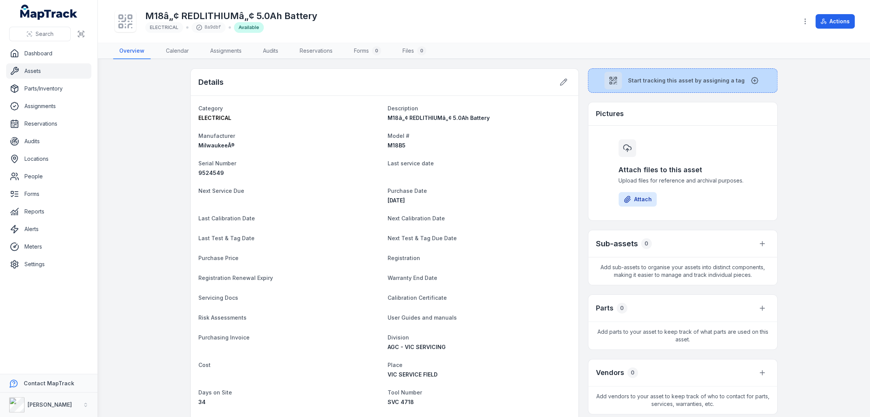
click at [641, 73] on button "Start tracking this asset by assigning a tag" at bounding box center [683, 80] width 190 height 24
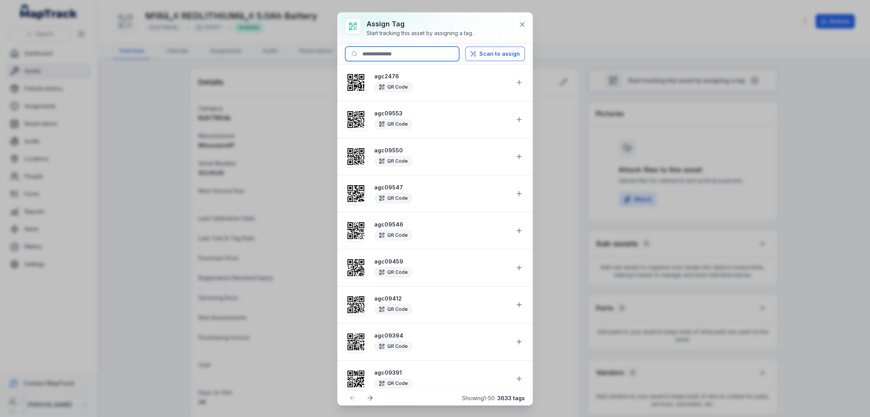
click at [419, 52] on input at bounding box center [402, 54] width 114 height 15
paste input "********"
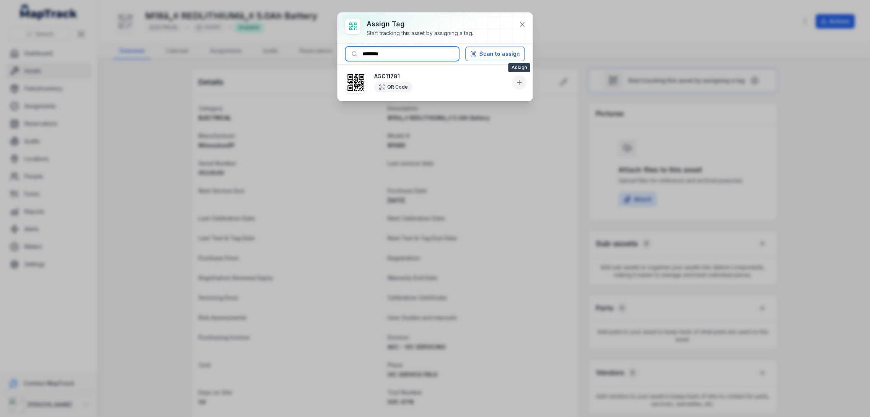
type input "********"
click at [520, 84] on icon at bounding box center [519, 83] width 8 height 8
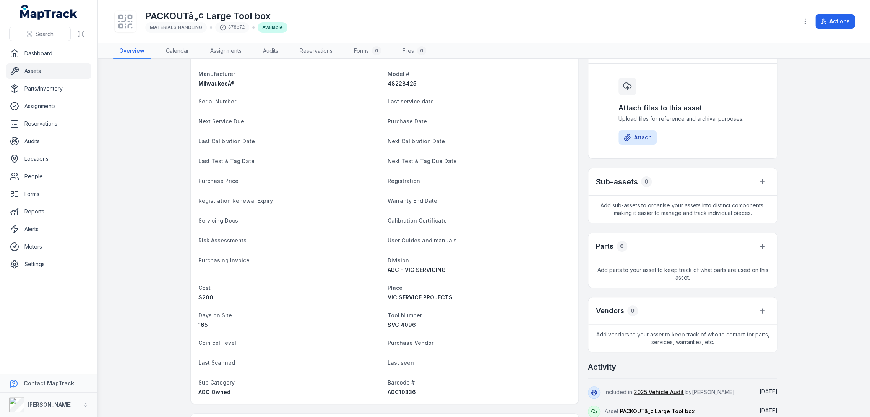
scroll to position [127, 0]
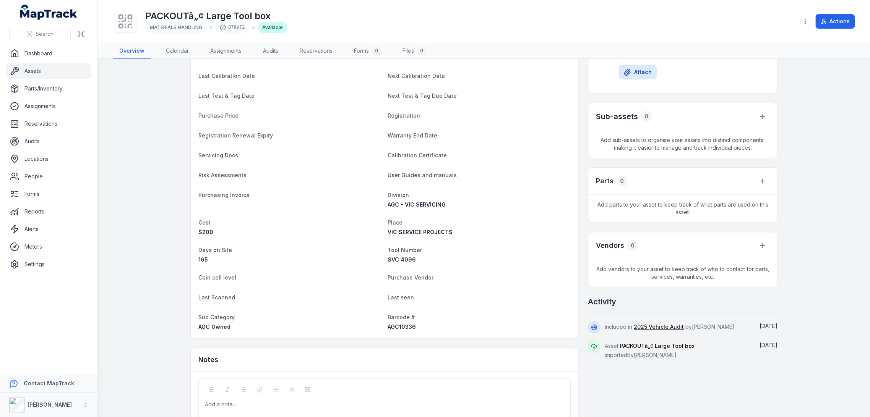
click at [397, 326] on span "AGC10336" at bounding box center [402, 327] width 28 height 6
copy span "AGC10336"
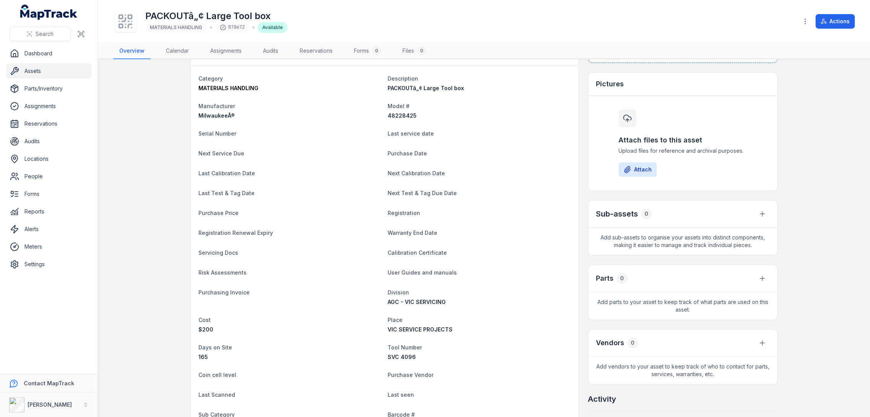
scroll to position [0, 0]
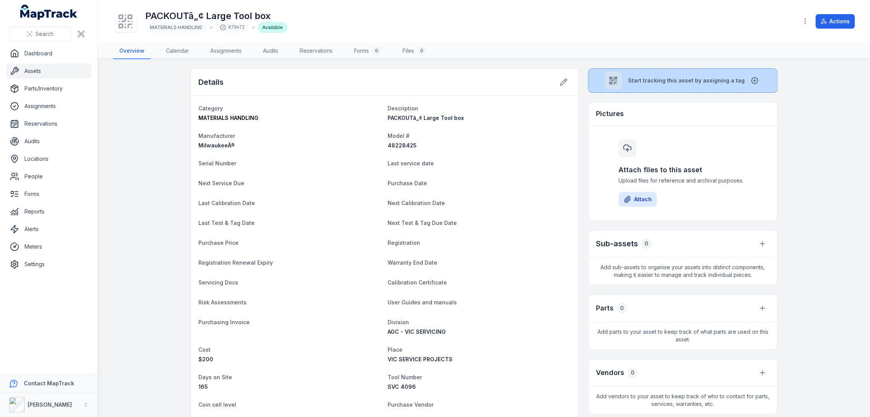
click at [726, 88] on button "Start tracking this asset by assigning a tag" at bounding box center [683, 80] width 190 height 24
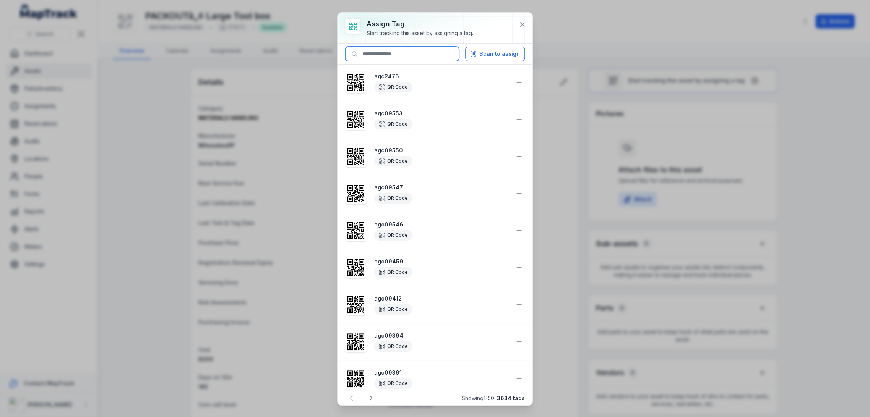
click at [389, 60] on input at bounding box center [402, 54] width 114 height 15
paste input "********"
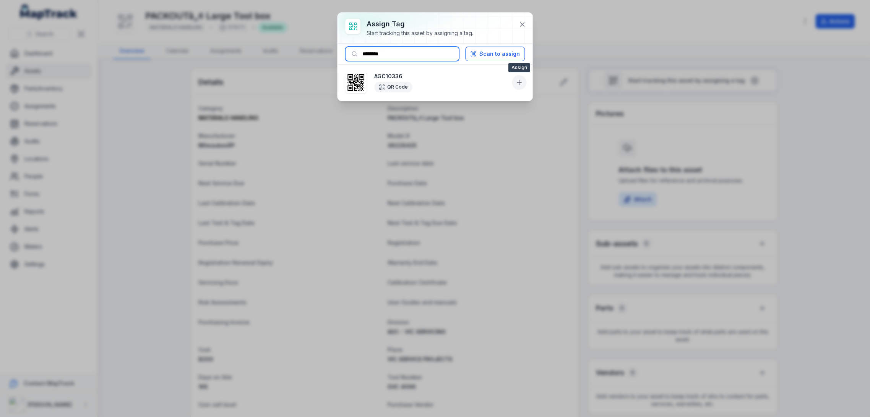
type input "********"
click at [520, 81] on icon at bounding box center [519, 83] width 8 height 8
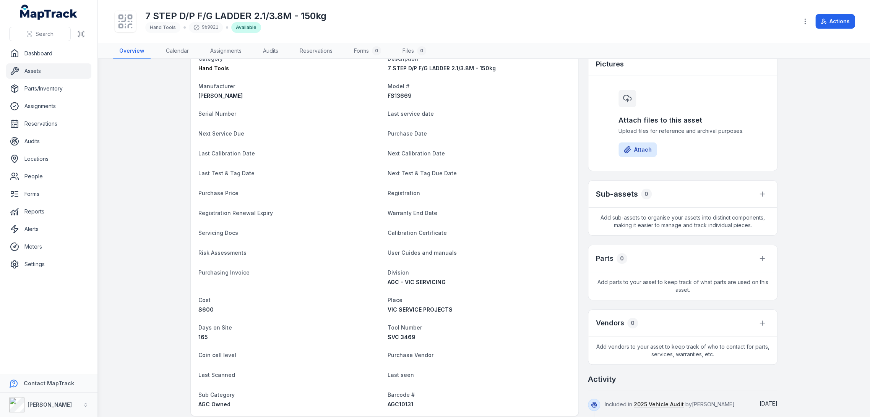
scroll to position [127, 0]
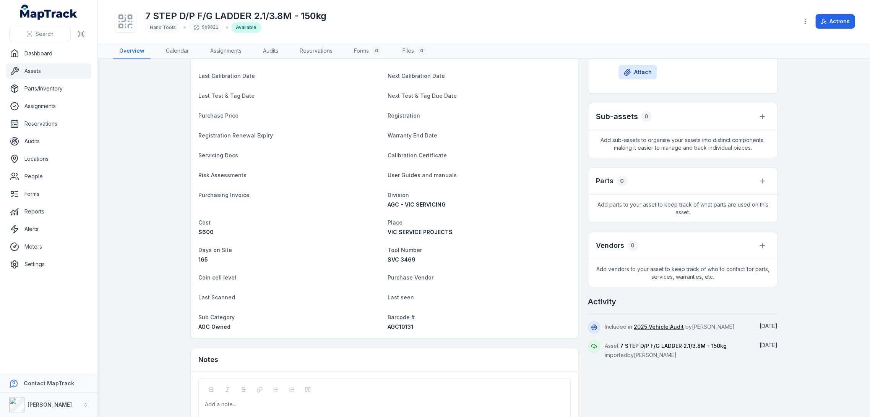
click at [390, 320] on dt "Barcode #" at bounding box center [479, 317] width 183 height 9
click at [395, 327] on span "AGC10131" at bounding box center [401, 327] width 26 height 6
copy span "AGC10131"
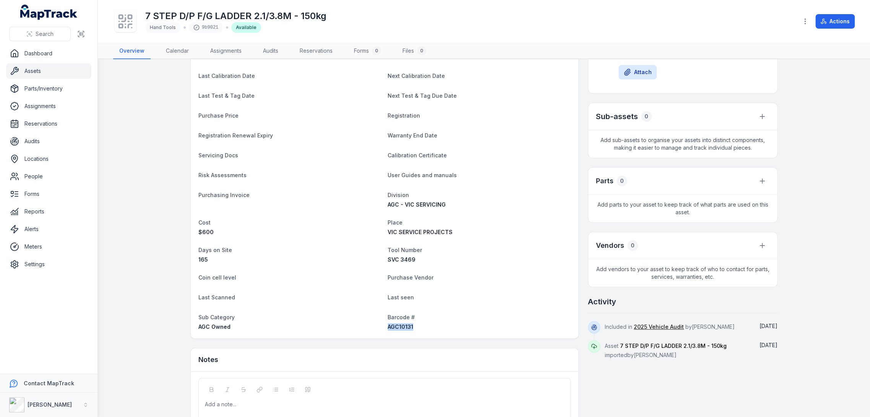
scroll to position [0, 0]
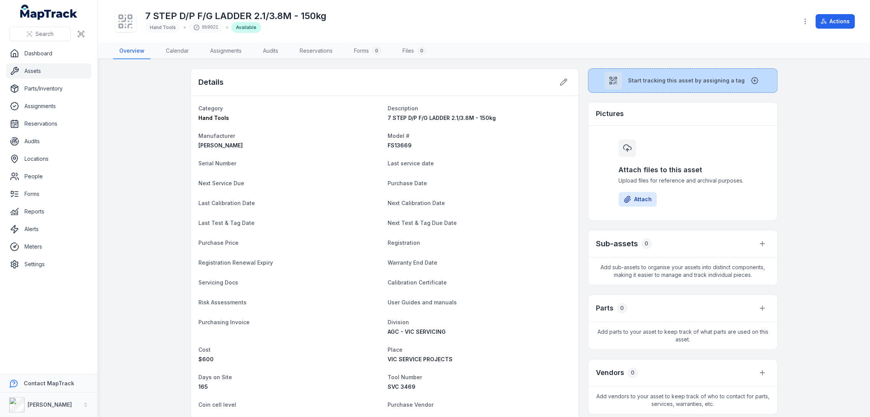
click at [641, 83] on span "Start tracking this asset by assigning a tag" at bounding box center [686, 81] width 117 height 8
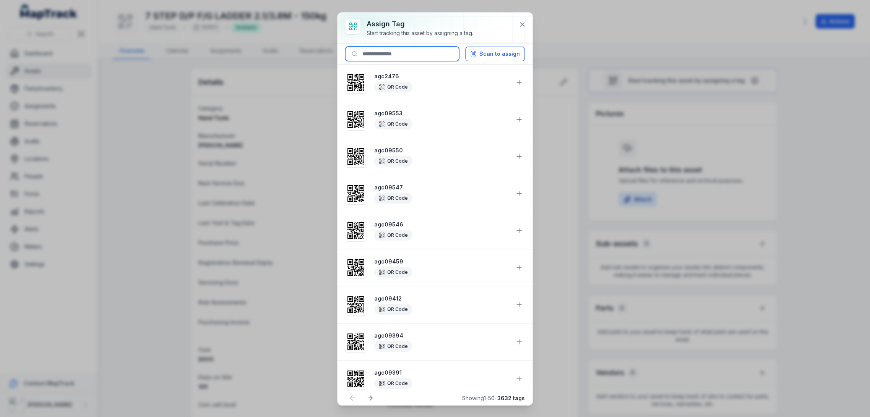
click at [401, 48] on input at bounding box center [402, 54] width 114 height 15
paste input "********"
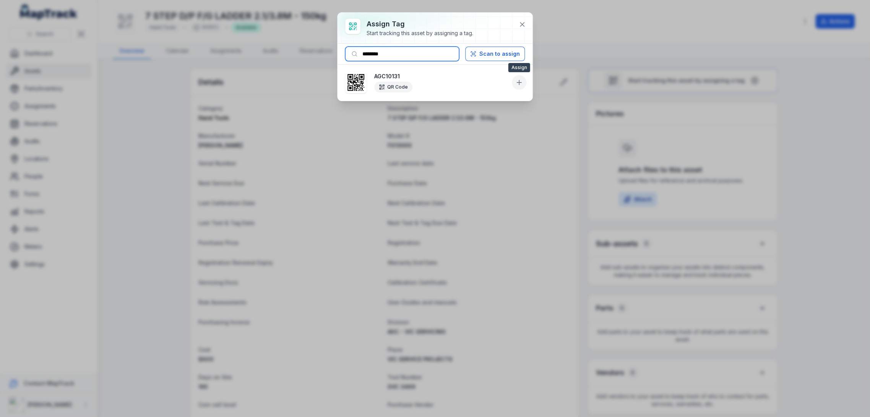
type input "********"
click at [520, 83] on icon at bounding box center [519, 83] width 8 height 8
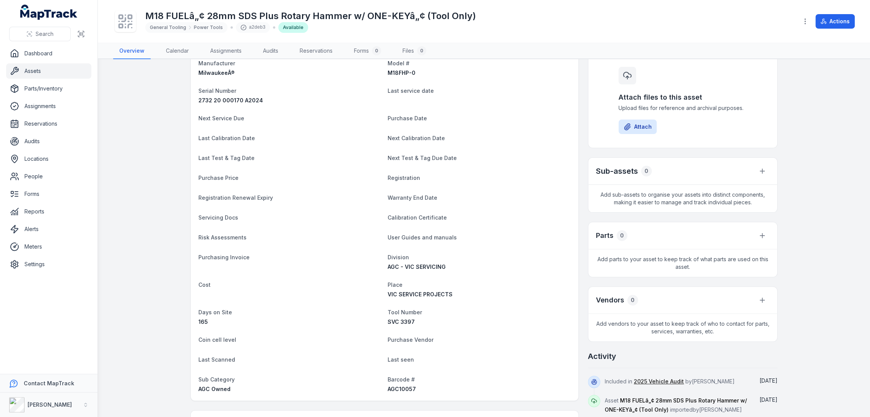
scroll to position [170, 0]
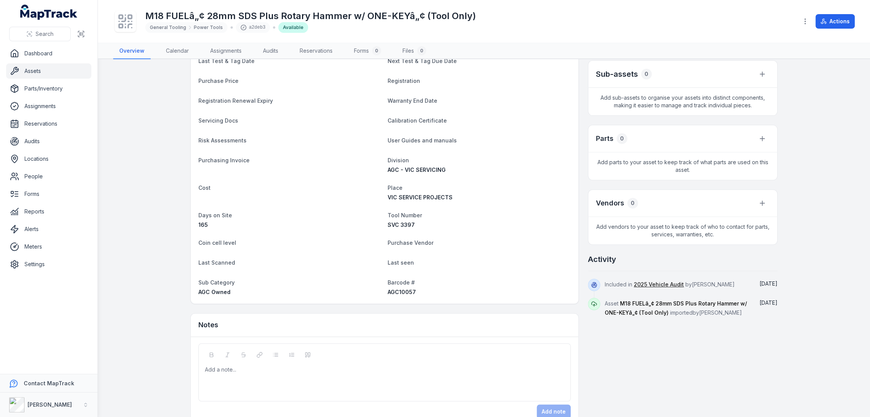
click at [404, 292] on span "AGC10057" at bounding box center [402, 292] width 28 height 6
copy span "AGC10057"
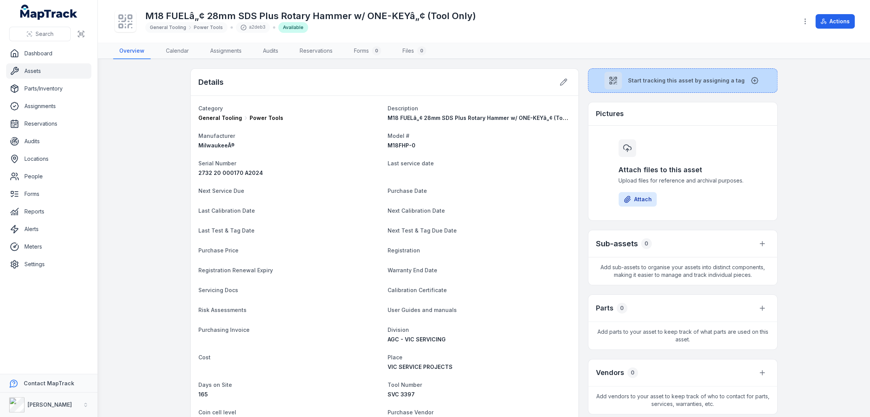
click at [702, 75] on button "Start tracking this asset by assigning a tag" at bounding box center [683, 80] width 190 height 24
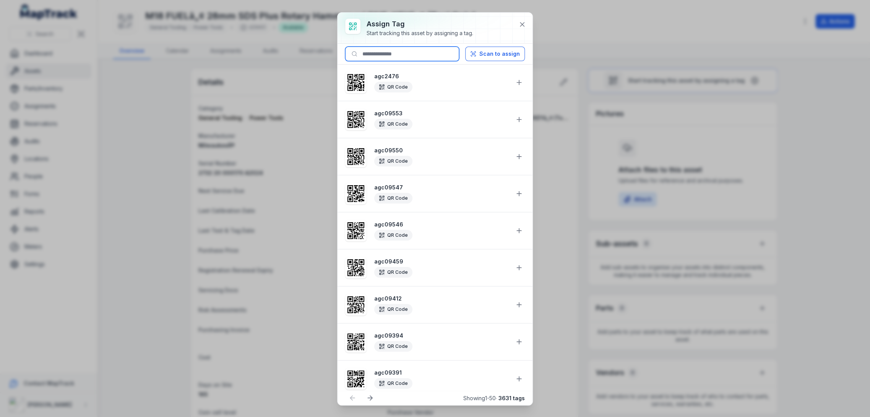
click at [423, 48] on input at bounding box center [402, 54] width 114 height 15
paste input "********"
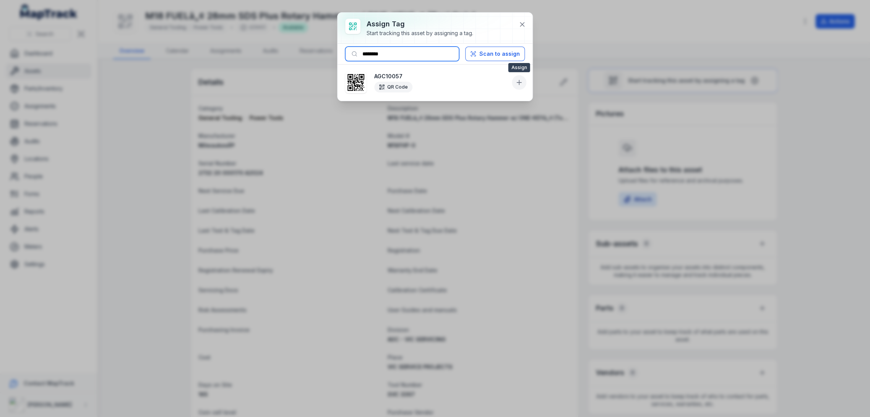
type input "********"
click at [521, 83] on icon at bounding box center [519, 83] width 8 height 8
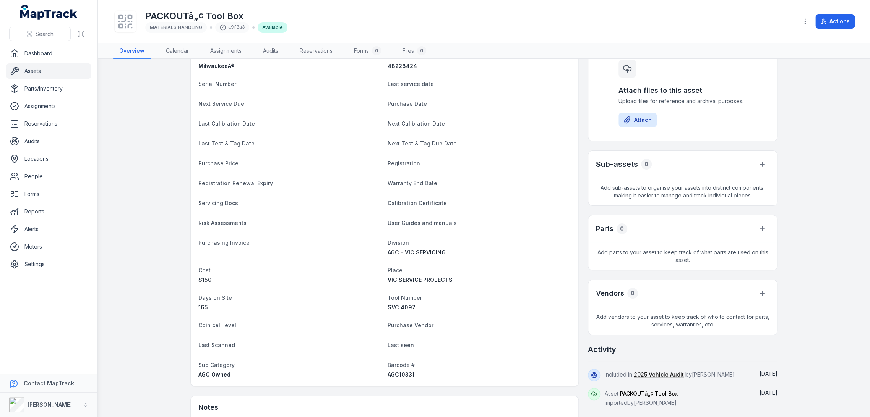
scroll to position [170, 0]
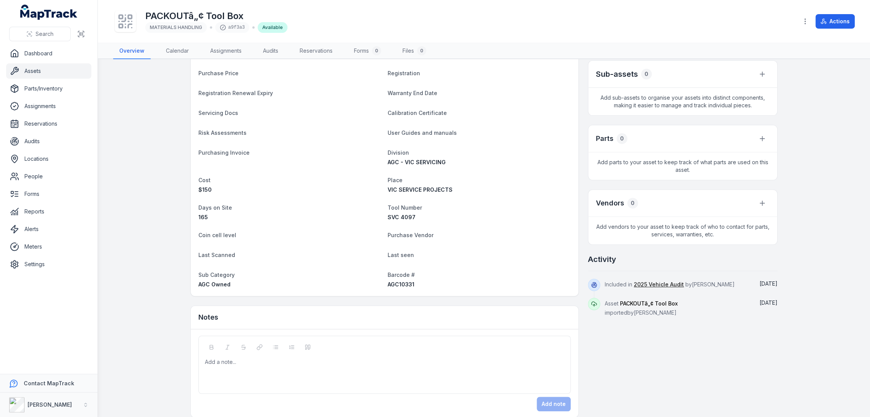
click at [399, 283] on span "AGC10331" at bounding box center [401, 284] width 27 height 6
copy span "AGC10331"
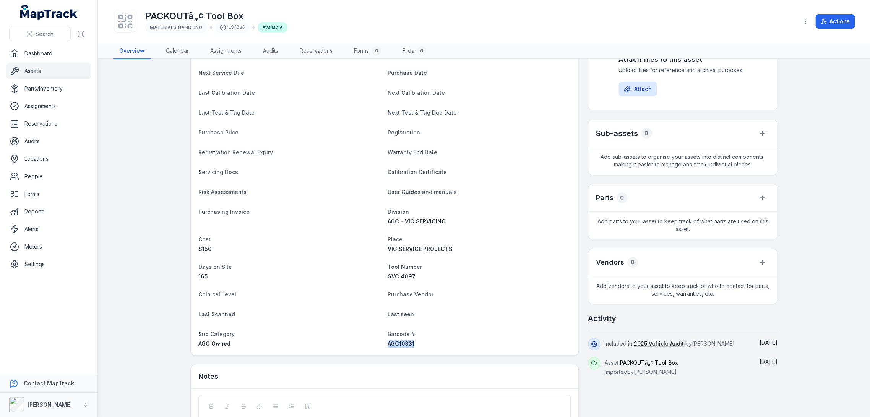
scroll to position [0, 0]
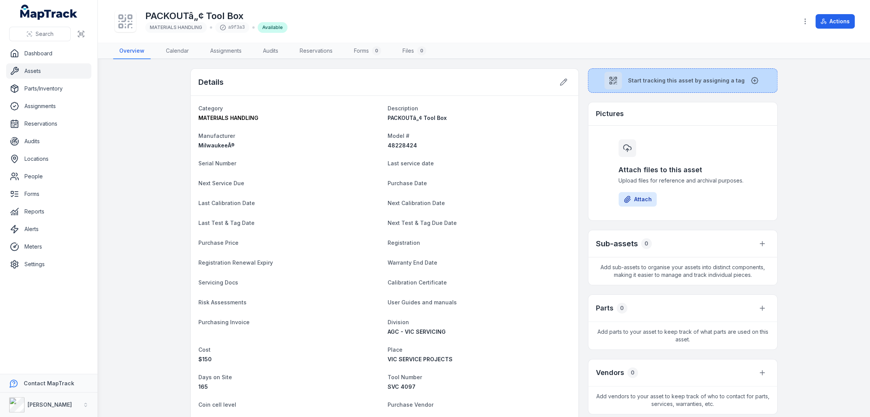
click at [638, 69] on button "Start tracking this asset by assigning a tag" at bounding box center [683, 80] width 190 height 24
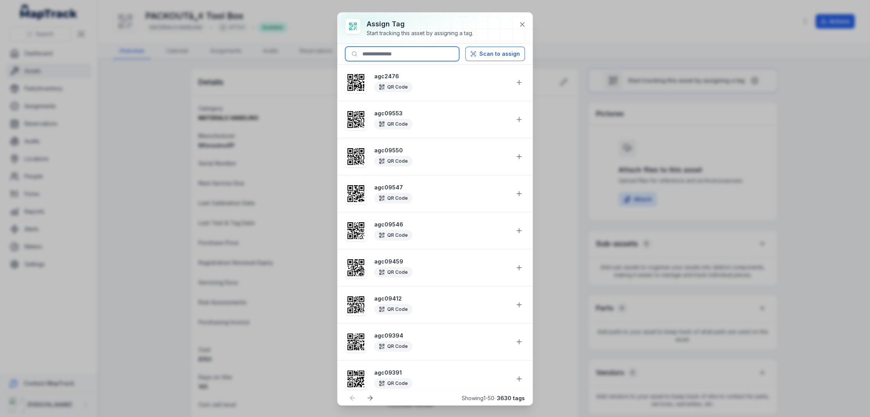
click at [395, 55] on input at bounding box center [402, 54] width 114 height 15
paste input "********"
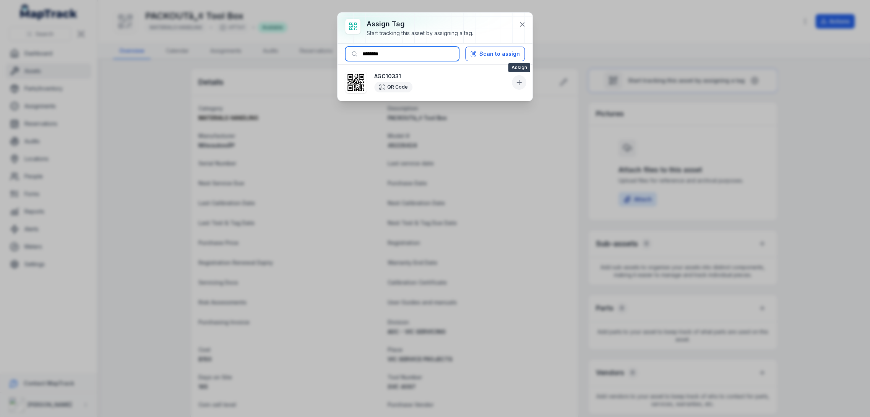
type input "********"
click at [513, 84] on button at bounding box center [519, 82] width 15 height 15
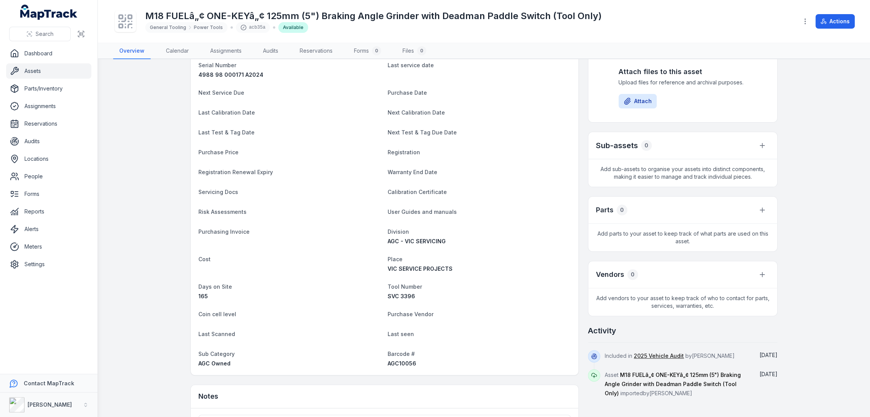
scroll to position [170, 0]
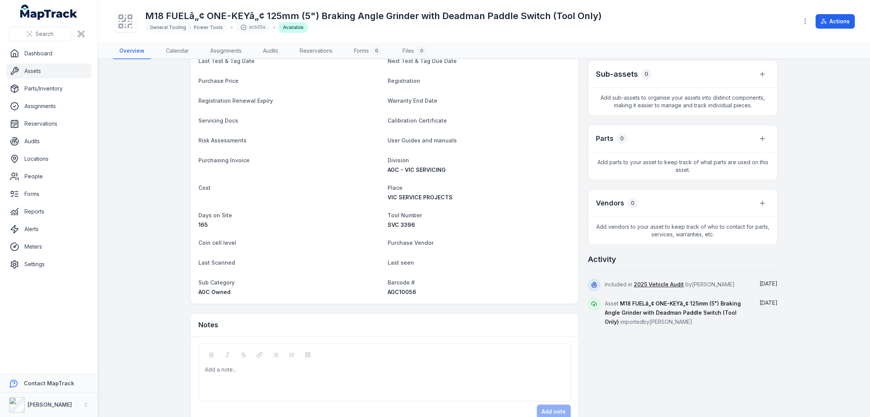
click at [394, 293] on span "AGC10056" at bounding box center [402, 292] width 29 height 6
copy span "AGC10056"
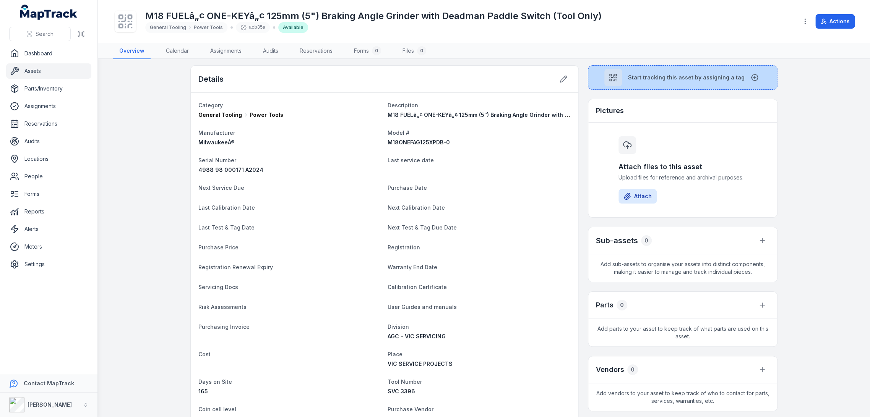
scroll to position [0, 0]
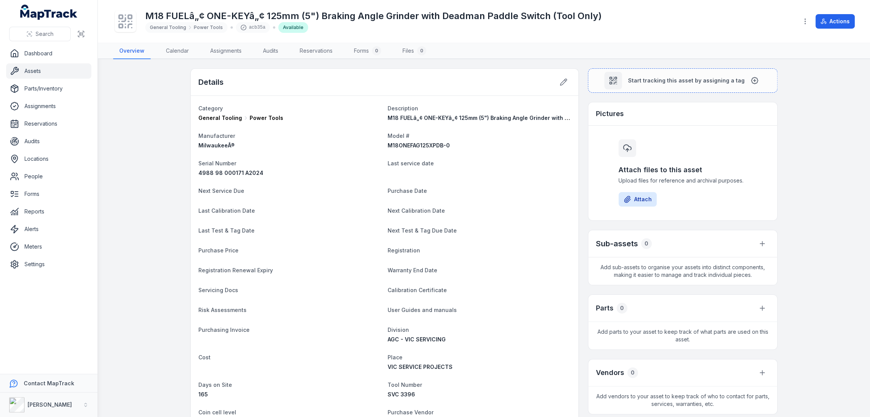
click at [683, 64] on main "Details Category General Tooling Power Tools Description M18 FUELâ„¢ ONE-KEYâ„¢…" at bounding box center [484, 238] width 772 height 358
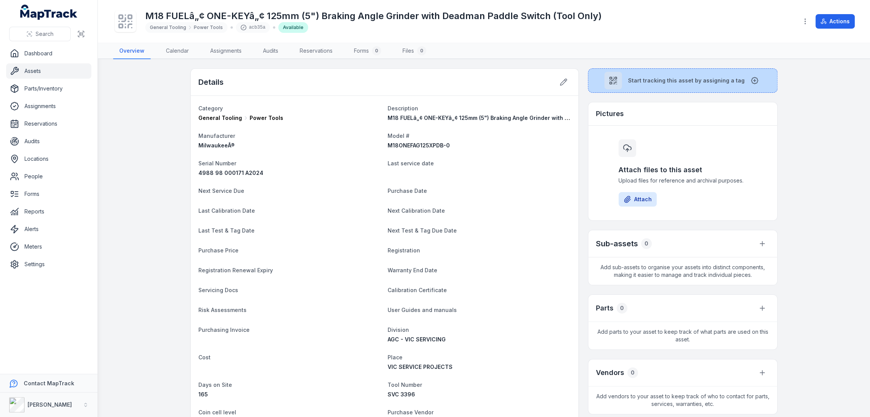
click at [681, 70] on button "Start tracking this asset by assigning a tag" at bounding box center [683, 80] width 190 height 24
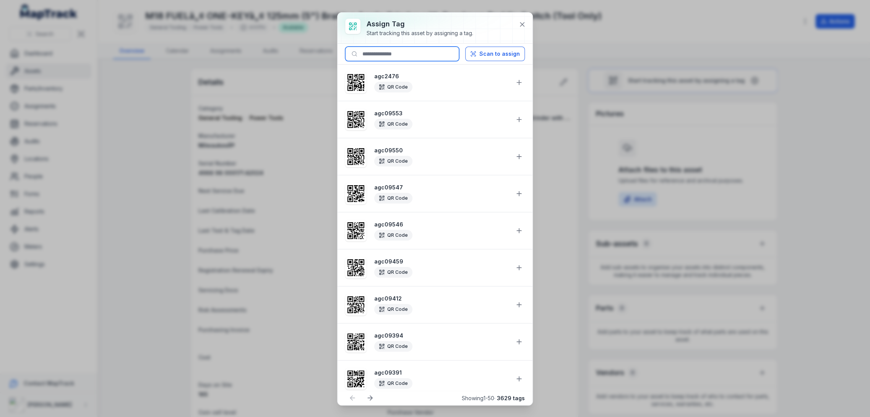
click at [431, 54] on input at bounding box center [402, 54] width 114 height 15
paste input "********"
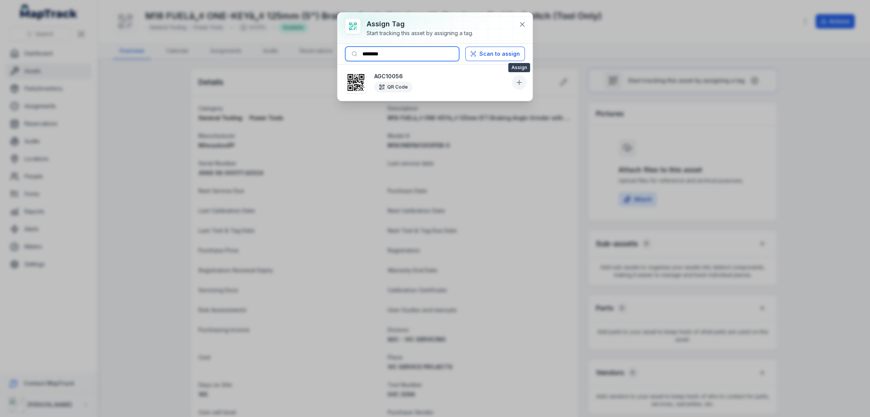
type input "********"
click at [520, 82] on icon at bounding box center [519, 83] width 8 height 8
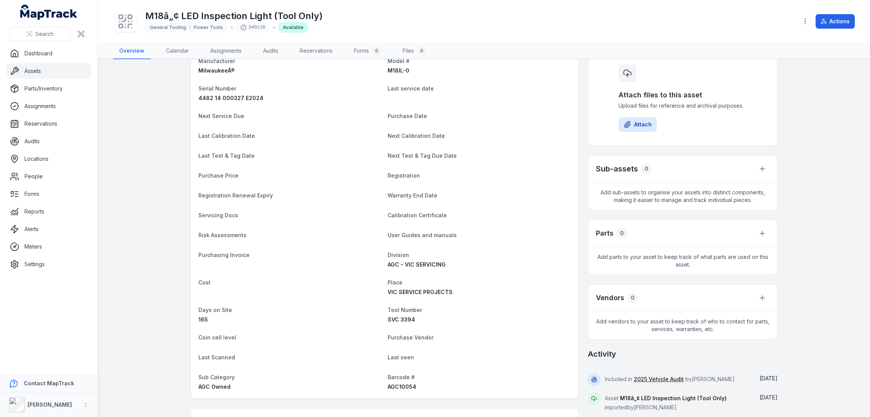
scroll to position [170, 0]
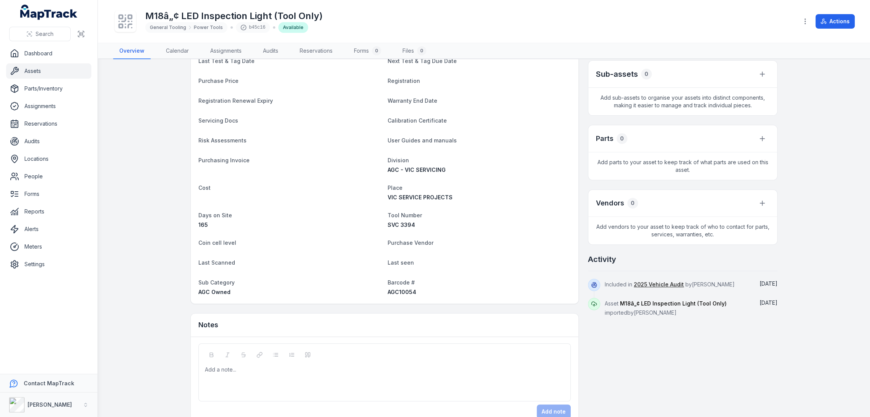
click at [402, 293] on span "AGC10054" at bounding box center [402, 292] width 29 height 6
copy span "AGC10054"
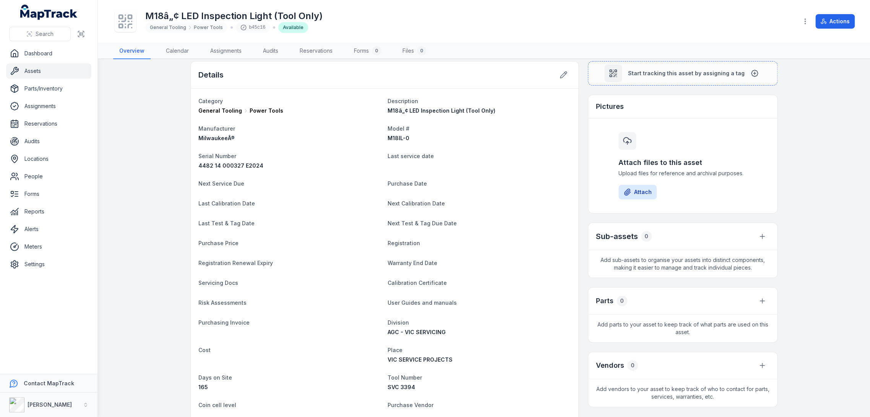
scroll to position [0, 0]
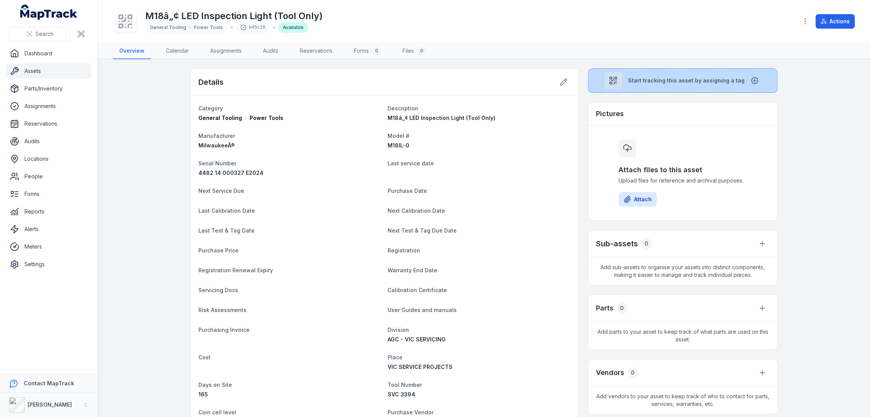
click at [655, 80] on span "Start tracking this asset by assigning a tag" at bounding box center [686, 81] width 117 height 8
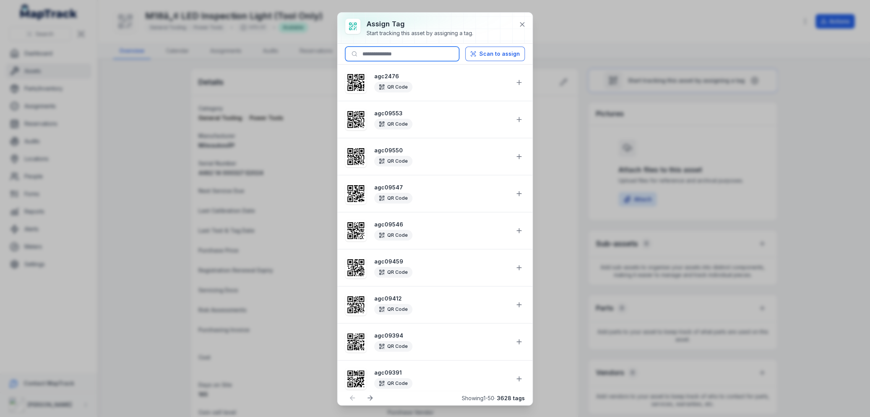
click at [425, 57] on input at bounding box center [402, 54] width 114 height 15
paste input "********"
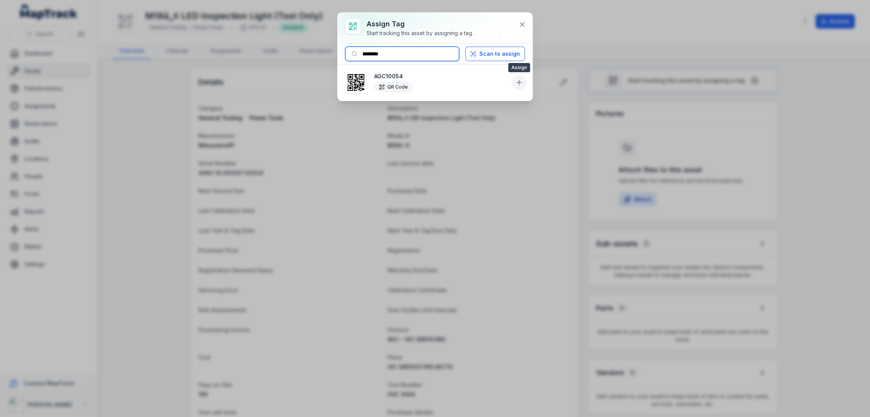
type input "********"
click at [518, 81] on icon at bounding box center [519, 83] width 8 height 8
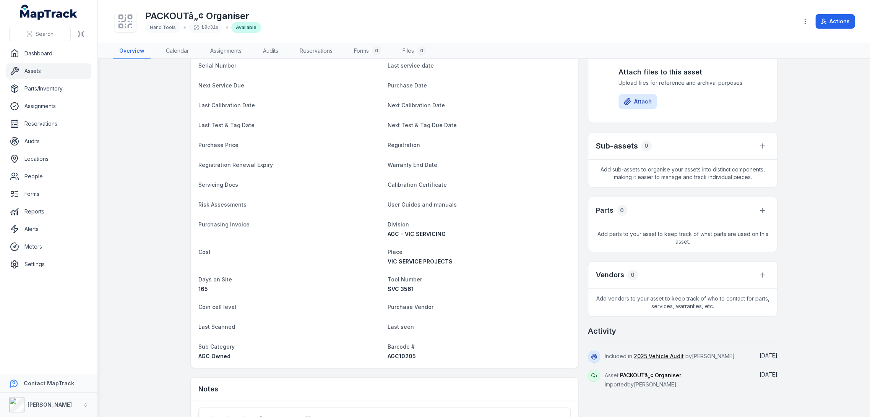
scroll to position [170, 0]
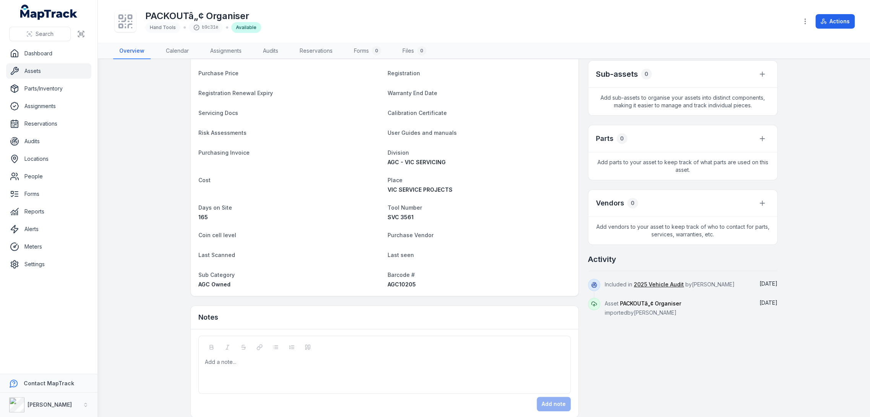
click at [400, 282] on span "AGC10205" at bounding box center [402, 284] width 28 height 6
copy span "AGC10205"
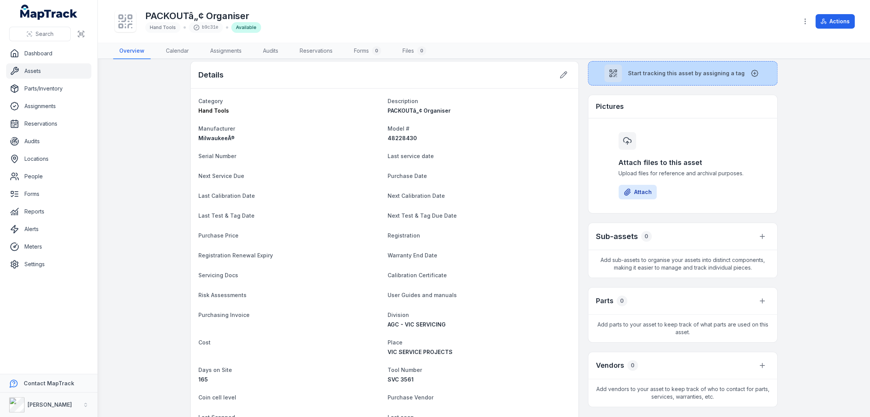
scroll to position [0, 0]
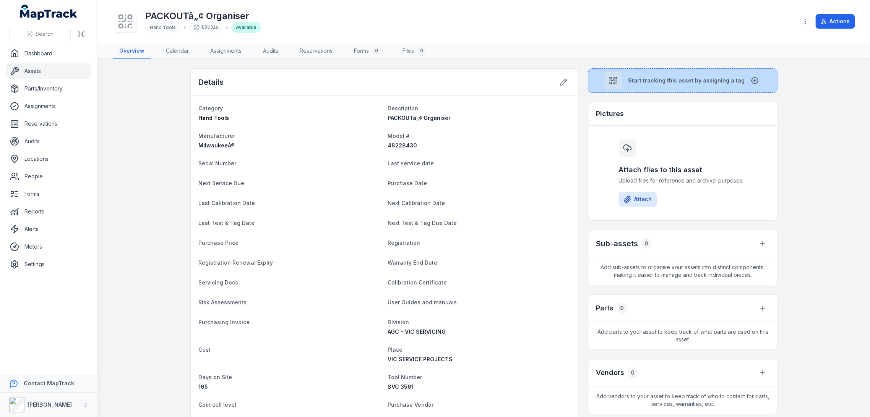
click at [604, 80] on div at bounding box center [613, 81] width 18 height 18
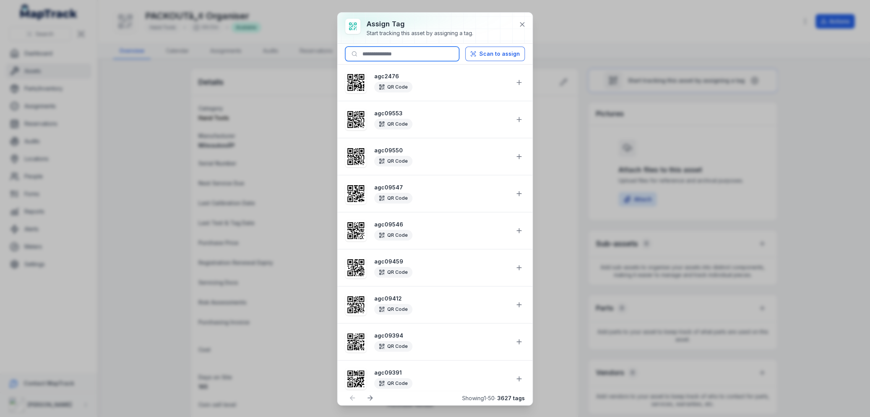
click at [418, 51] on input at bounding box center [402, 54] width 114 height 15
paste input "********"
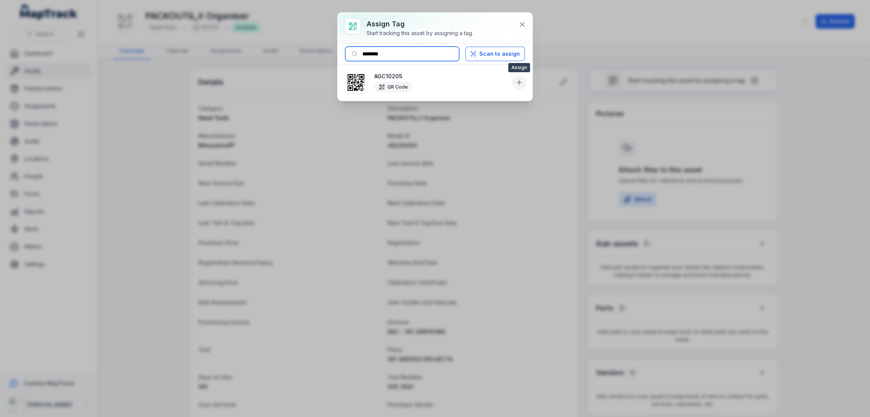
type input "********"
click at [518, 84] on icon at bounding box center [519, 83] width 8 height 8
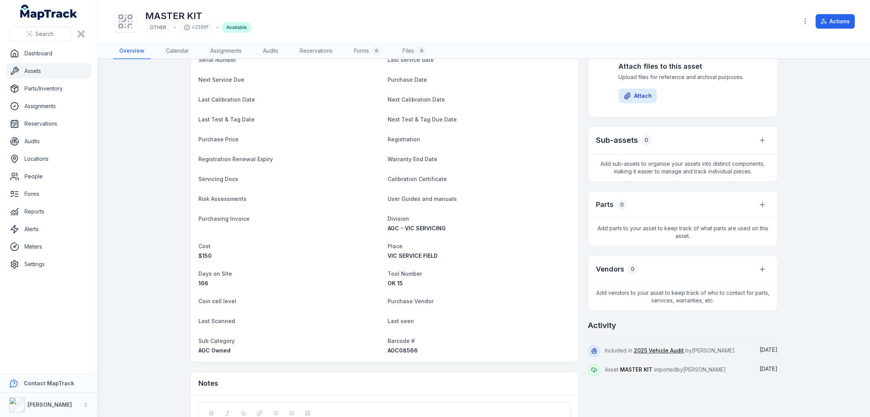
scroll to position [170, 0]
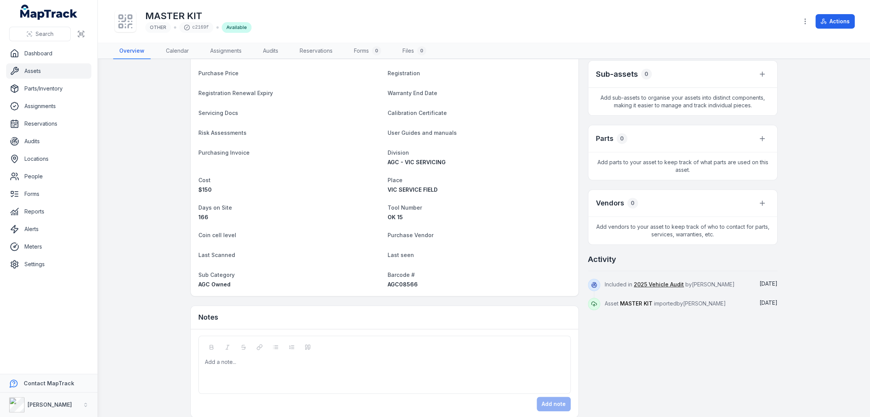
click at [406, 284] on span "AGC08566" at bounding box center [403, 284] width 30 height 6
copy span "AGC08566"
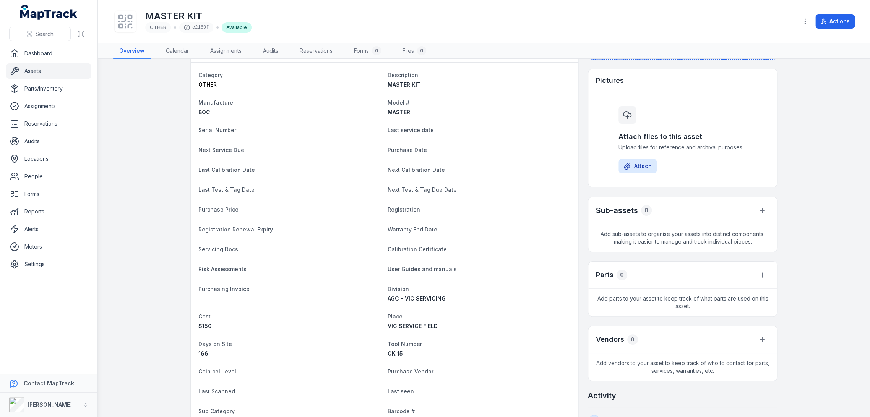
scroll to position [0, 0]
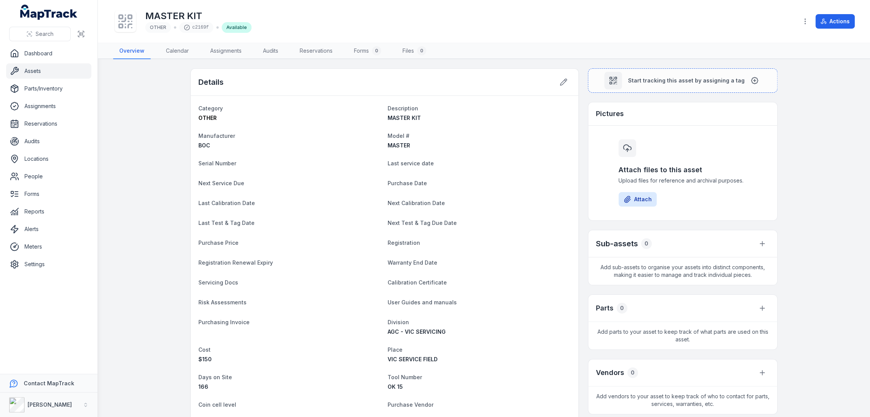
click at [613, 94] on div "Start tracking this asset by assigning a tag Pictures Attach files to this asse…" at bounding box center [683, 274] width 190 height 412
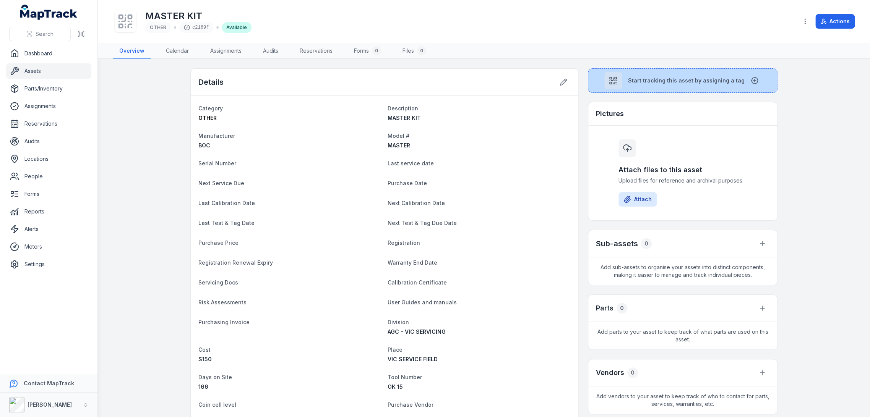
click at [619, 81] on div at bounding box center [613, 81] width 18 height 18
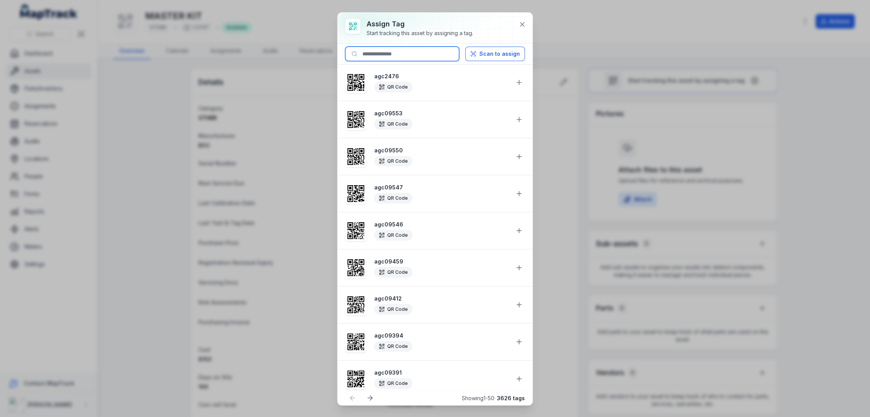
click at [396, 58] on input at bounding box center [402, 54] width 114 height 15
paste input "********"
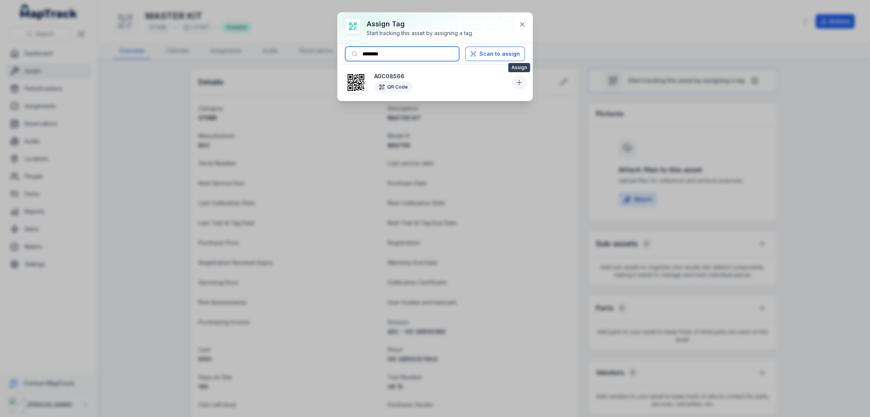
type input "********"
click at [520, 83] on icon at bounding box center [519, 83] width 8 height 8
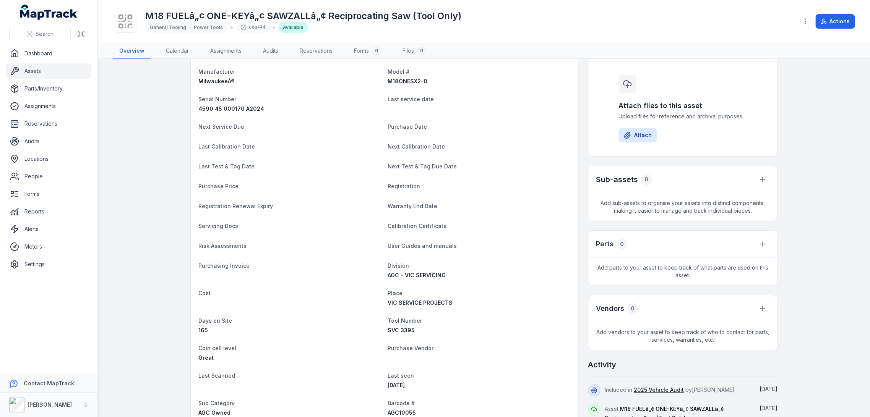
scroll to position [127, 0]
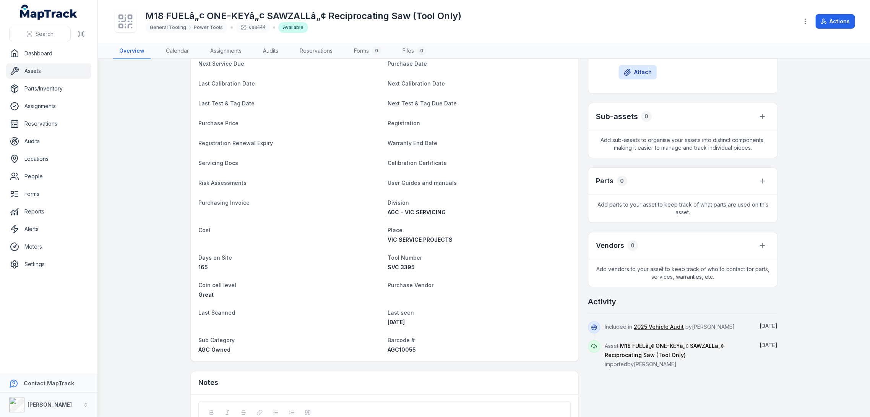
click at [392, 348] on span "AGC10055" at bounding box center [402, 350] width 28 height 6
copy span "AGC10055"
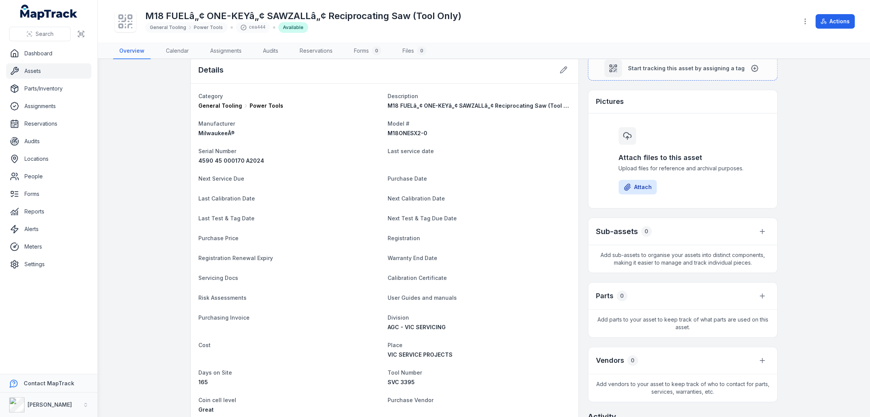
scroll to position [0, 0]
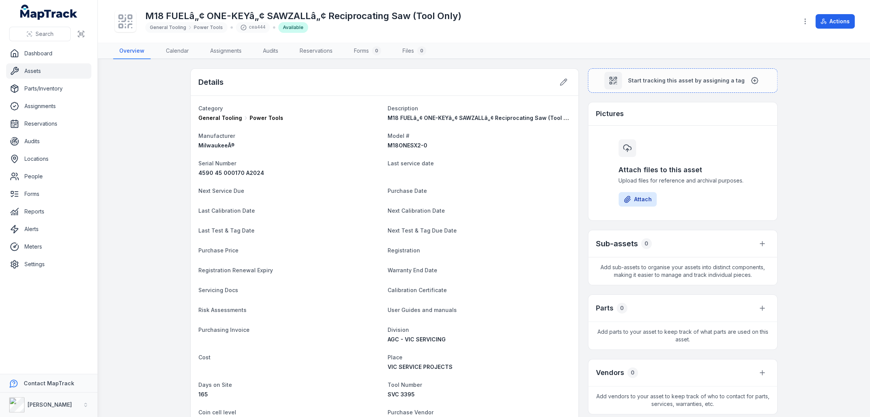
click at [654, 67] on main "Details Category General Tooling Power Tools Description M18 FUELâ„¢ ONE-KEYâ„¢…" at bounding box center [484, 238] width 772 height 358
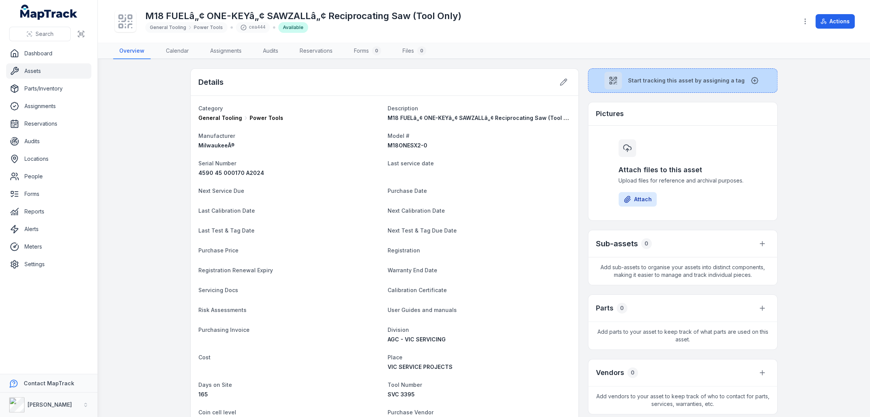
click at [654, 78] on span "Start tracking this asset by assigning a tag" at bounding box center [686, 81] width 117 height 8
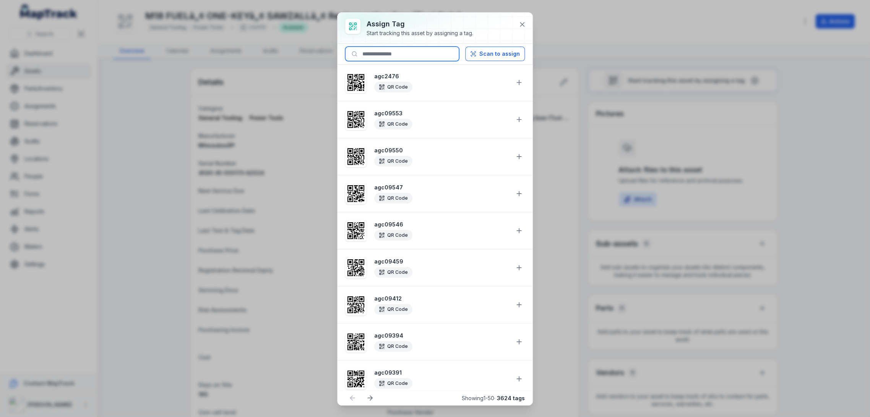
click at [442, 56] on input at bounding box center [402, 54] width 114 height 15
paste input "********"
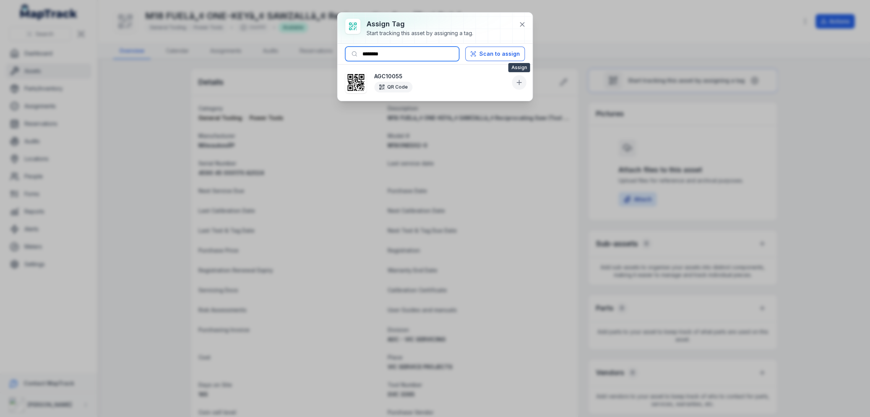
type input "********"
click at [517, 83] on icon at bounding box center [519, 83] width 5 height 0
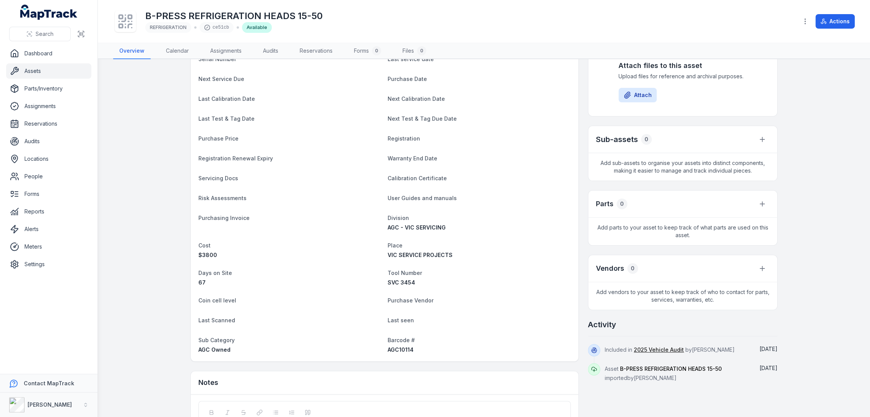
scroll to position [170, 0]
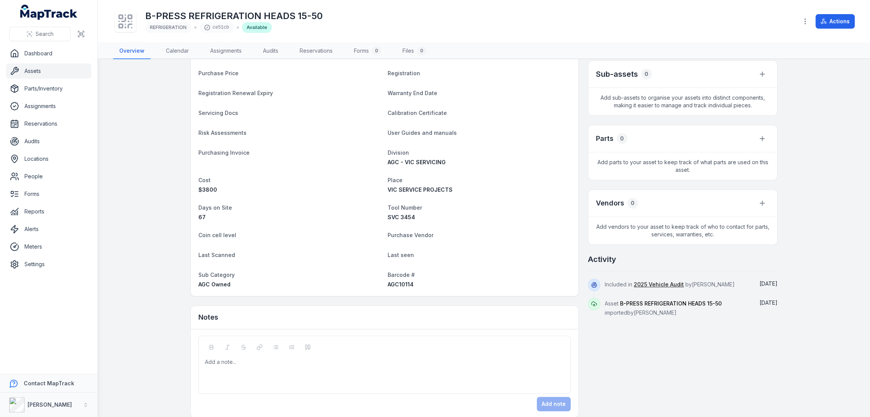
click at [407, 287] on span "AGC10114" at bounding box center [401, 284] width 26 height 6
copy span "AGC10114"
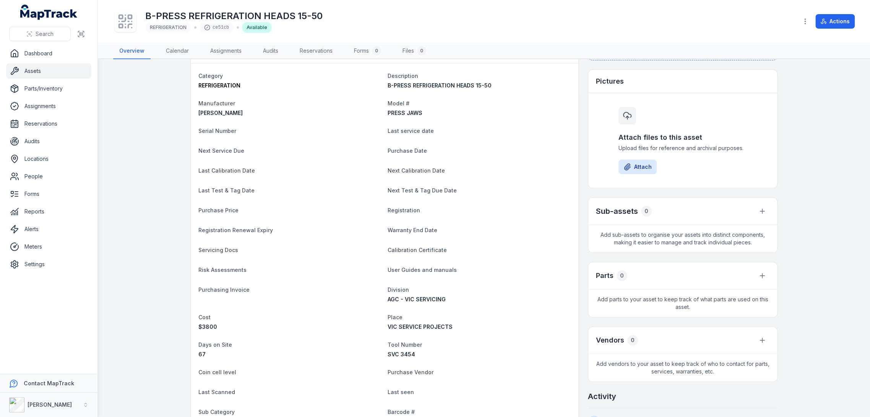
scroll to position [0, 0]
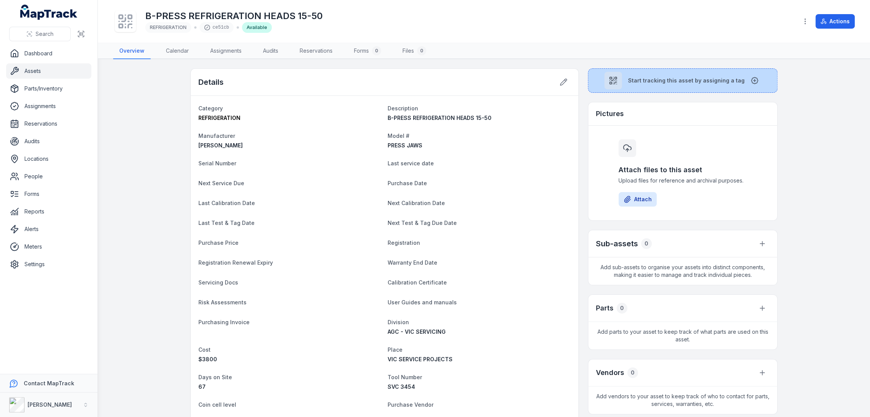
click at [627, 86] on button "Start tracking this asset by assigning a tag" at bounding box center [683, 80] width 190 height 24
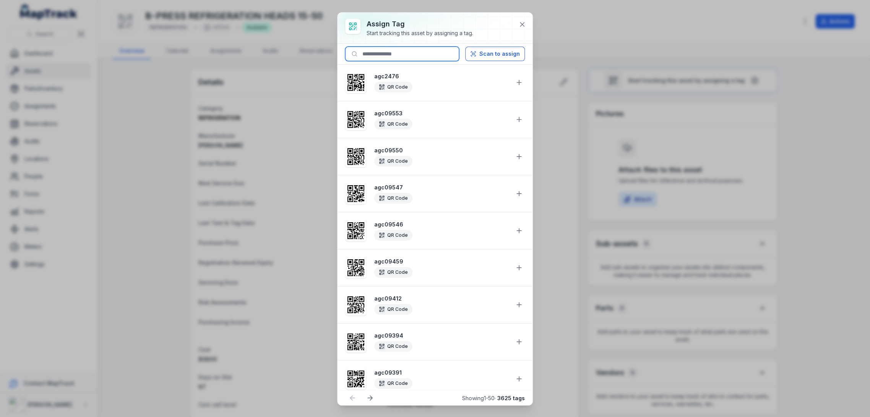
click at [411, 56] on input at bounding box center [402, 54] width 114 height 15
paste input "********"
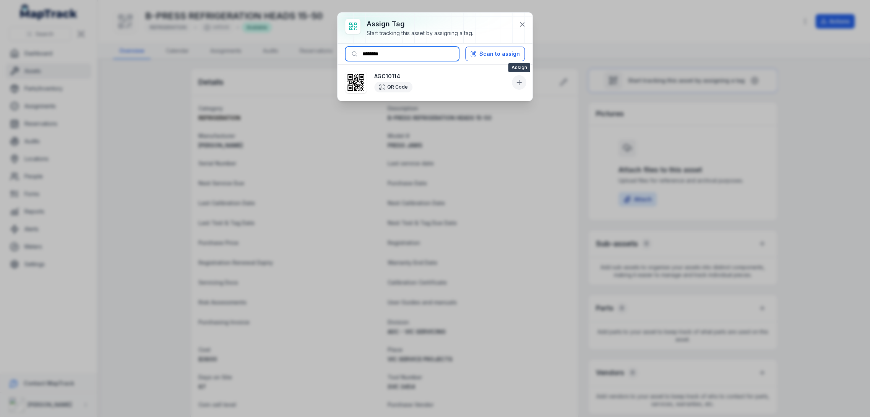
type input "********"
click at [523, 83] on button at bounding box center [519, 82] width 15 height 15
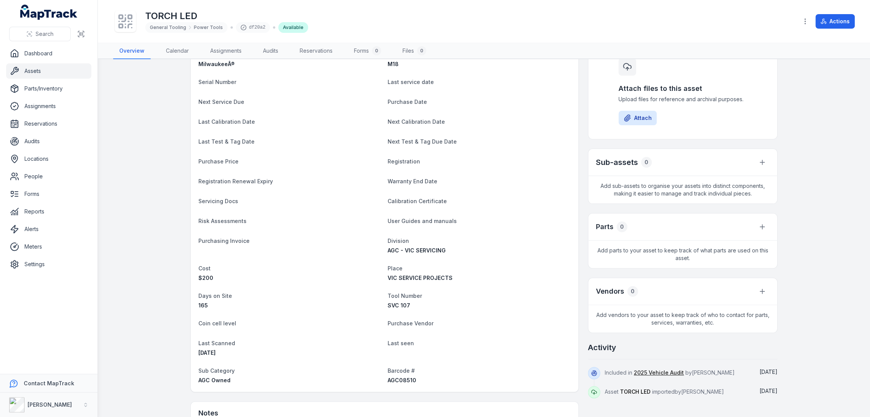
scroll to position [170, 0]
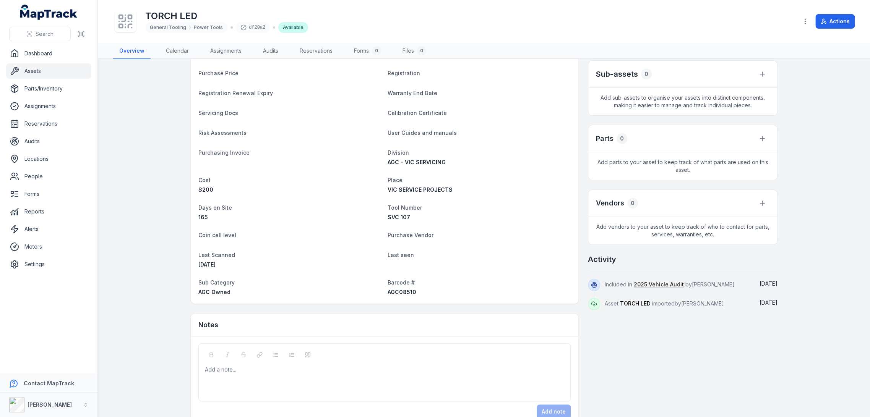
click at [397, 292] on span "AGC08510" at bounding box center [402, 292] width 29 height 6
copy span "AGC08510"
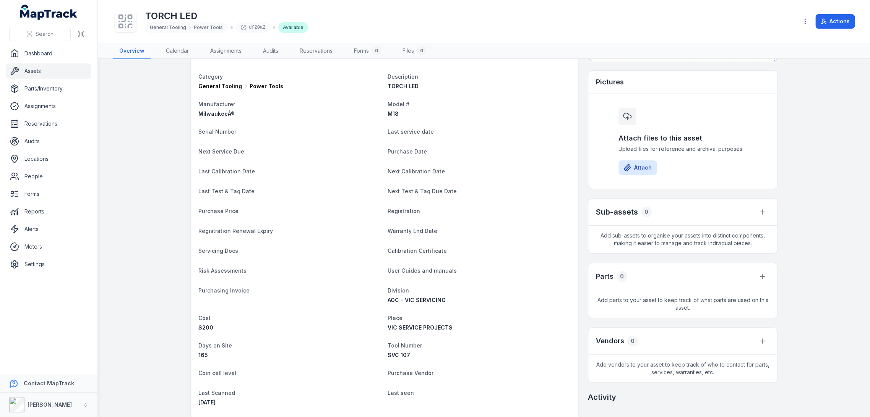
scroll to position [0, 0]
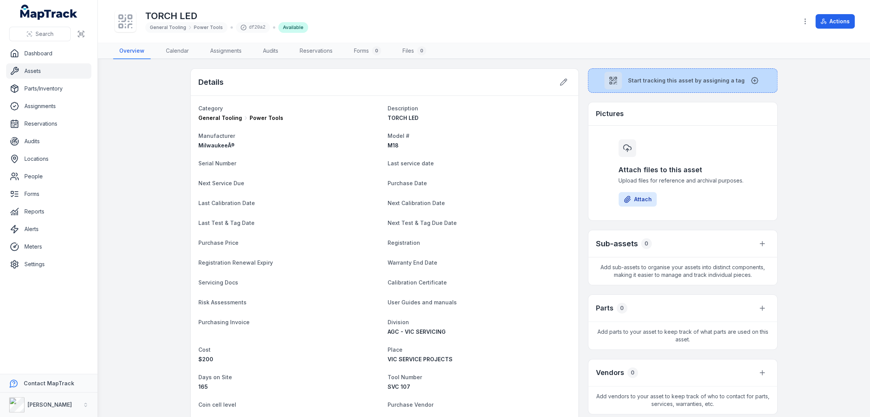
click at [655, 72] on button "Start tracking this asset by assigning a tag" at bounding box center [683, 80] width 190 height 24
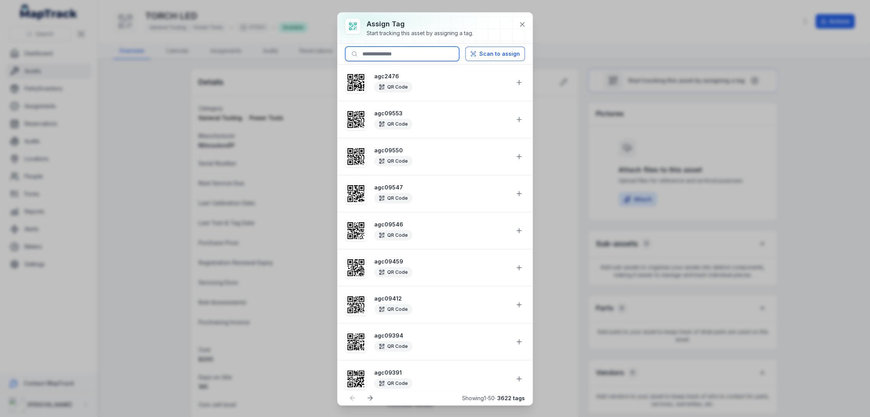
click at [420, 56] on input at bounding box center [402, 54] width 114 height 15
paste input "********"
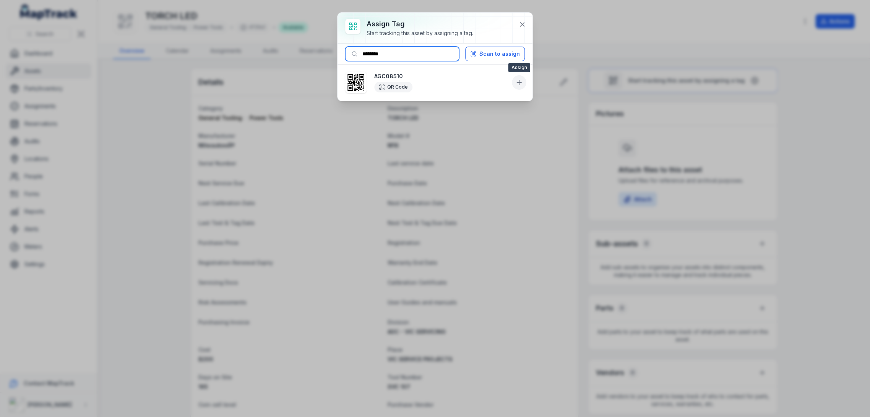
type input "********"
click at [513, 80] on button at bounding box center [519, 82] width 15 height 15
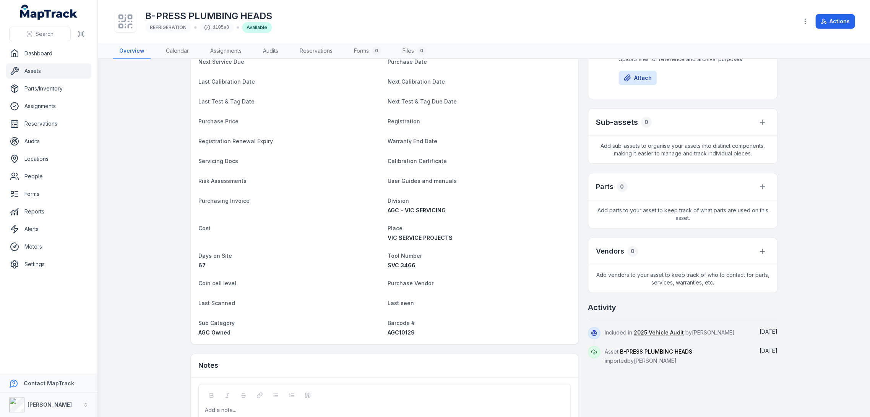
scroll to position [127, 0]
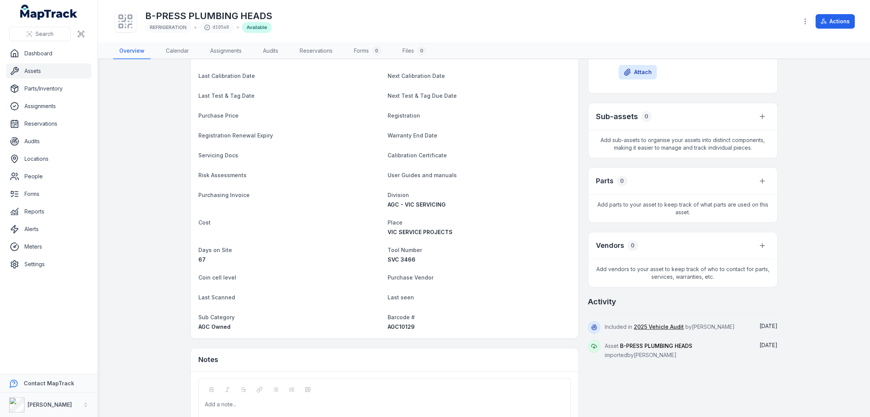
click at [399, 329] on span "AGC10129" at bounding box center [401, 327] width 27 height 6
copy span "AGC10129"
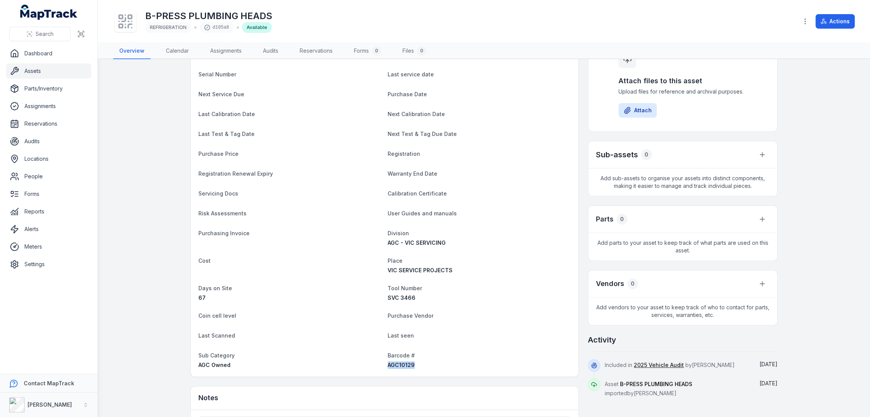
scroll to position [0, 0]
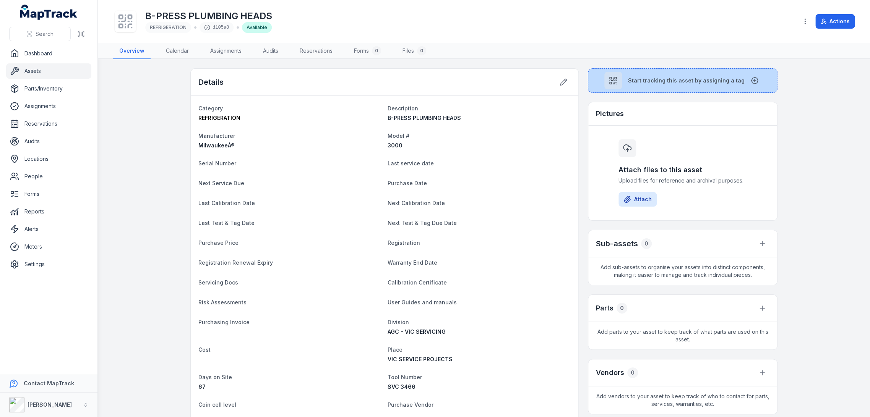
click at [628, 82] on span "Start tracking this asset by assigning a tag" at bounding box center [686, 81] width 117 height 8
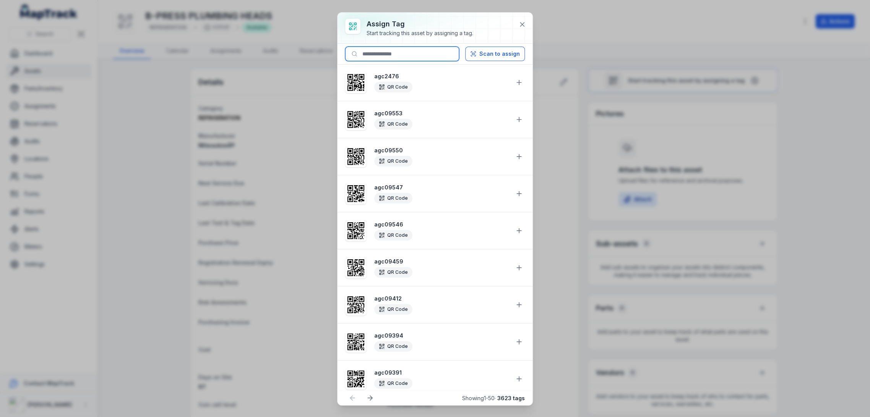
drag, startPoint x: 379, startPoint y: 60, endPoint x: 382, endPoint y: 53, distance: 7.5
click at [381, 54] on input at bounding box center [402, 54] width 114 height 15
paste input "********"
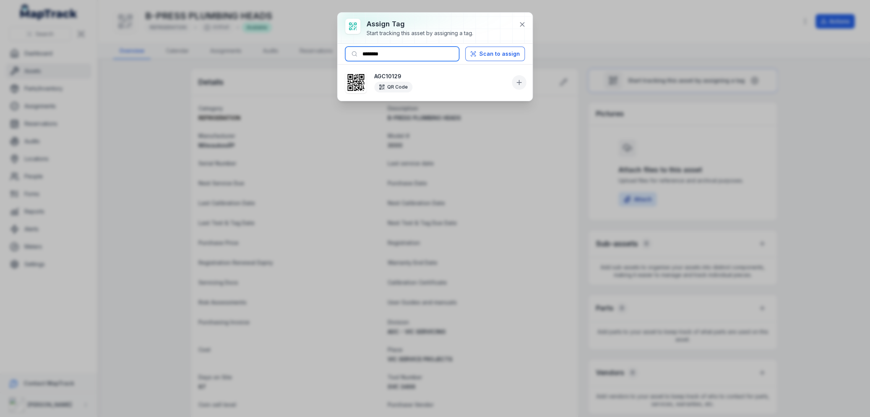
type input "********"
click at [522, 81] on icon at bounding box center [519, 83] width 8 height 8
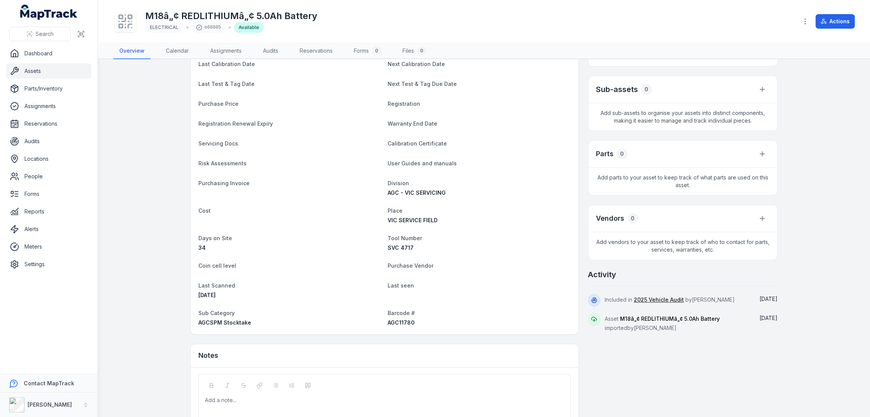
scroll to position [170, 0]
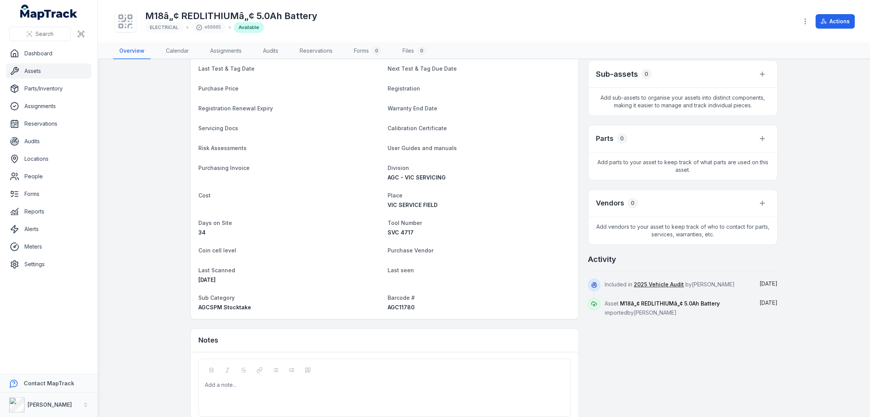
click at [388, 305] on span "AGC11780" at bounding box center [401, 307] width 27 height 6
copy span "AGC11780"
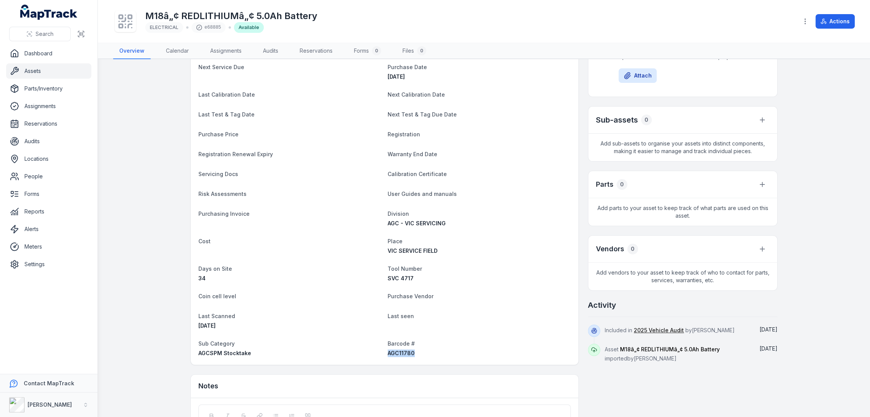
scroll to position [85, 0]
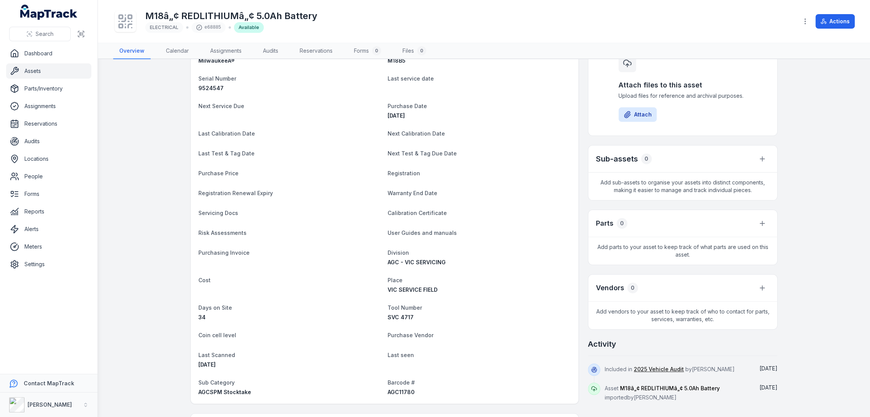
click at [701, 73] on div "Attach files to this asset Upload files for reference and archival purposes. At…" at bounding box center [682, 88] width 147 height 79
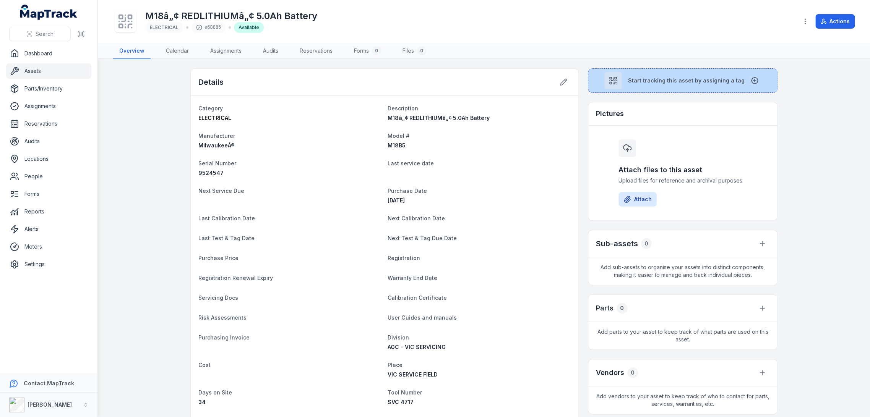
click at [683, 85] on button "Start tracking this asset by assigning a tag" at bounding box center [683, 80] width 190 height 24
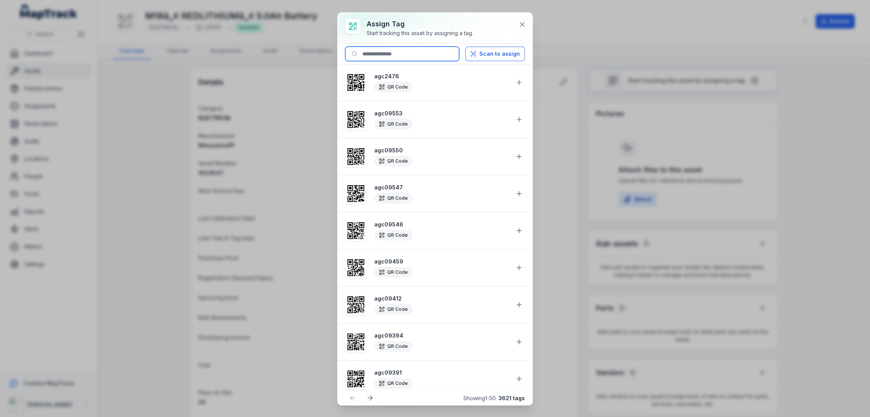
click at [417, 58] on input at bounding box center [402, 54] width 114 height 15
paste input "********"
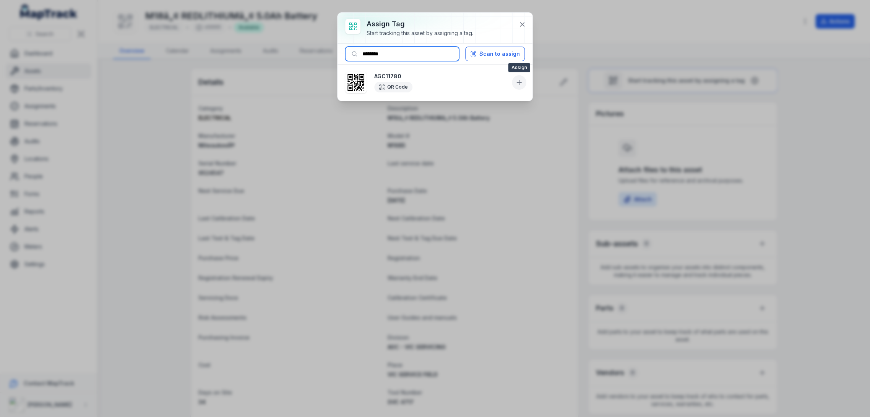
type input "********"
click at [516, 84] on icon at bounding box center [519, 83] width 8 height 8
